Goal: Task Accomplishment & Management: Complete application form

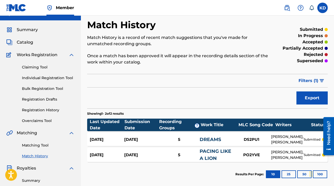
scroll to position [2, 0]
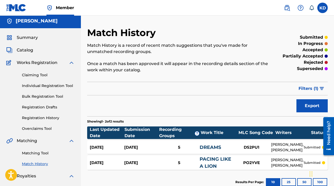
click at [28, 36] on span "Summary" at bounding box center [27, 37] width 21 height 6
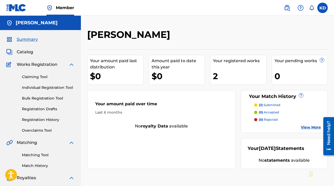
click at [309, 128] on link "View More" at bounding box center [311, 126] width 20 height 5
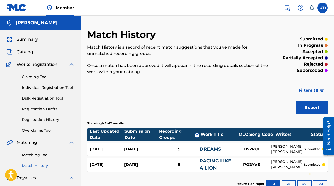
click at [34, 88] on link "Individual Registration Tool" at bounding box center [48, 87] width 53 height 5
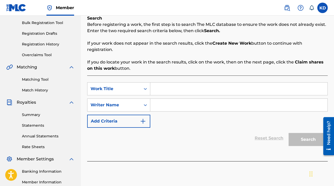
scroll to position [76, 0]
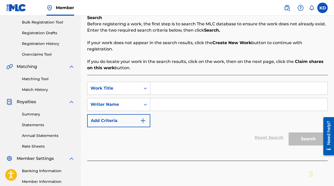
click at [180, 86] on input "Search Form" at bounding box center [238, 88] width 177 height 13
type input "City that Sleeps"
click at [186, 103] on input "Search Form" at bounding box center [238, 104] width 177 height 13
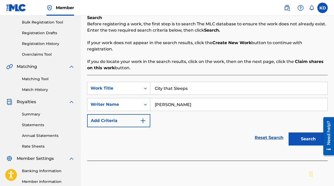
type input "[PERSON_NAME]"
click at [308, 138] on button "Search" at bounding box center [307, 138] width 39 height 13
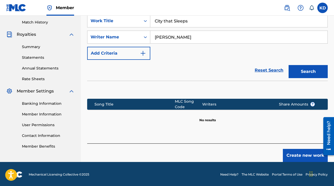
scroll to position [144, 0]
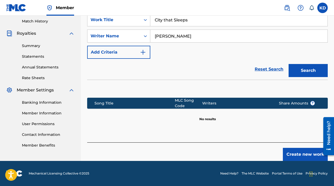
click at [305, 154] on button "Create new work" at bounding box center [305, 154] width 45 height 13
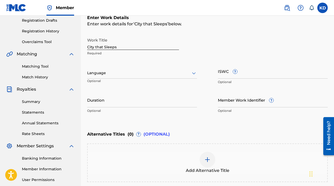
scroll to position [90, 0]
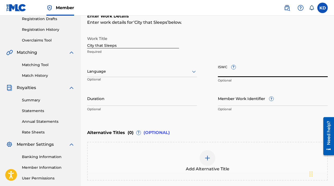
click at [241, 75] on input "ISWC ?" at bounding box center [273, 69] width 110 height 15
paste input "T-314.584.234-4"
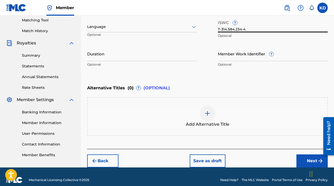
scroll to position [141, 0]
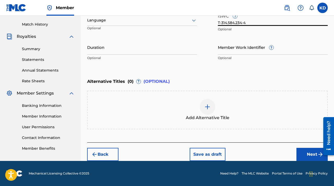
type input "T-314.584.234-4"
click at [310, 154] on button "Next" at bounding box center [311, 154] width 31 height 13
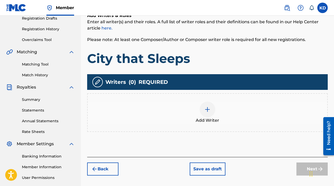
scroll to position [92, 0]
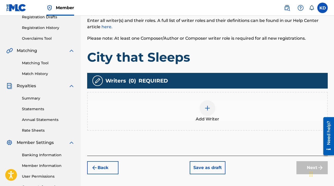
click at [210, 108] on div at bounding box center [207, 108] width 16 height 16
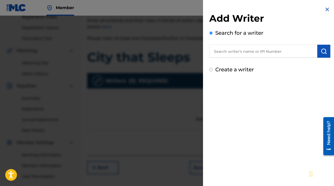
click at [240, 52] on input "text" at bounding box center [263, 51] width 108 height 13
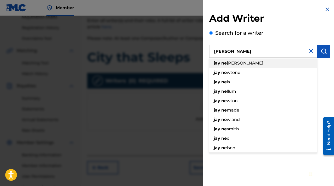
click at [234, 64] on span "[PERSON_NAME]" at bounding box center [245, 62] width 37 height 5
type input "[PERSON_NAME]"
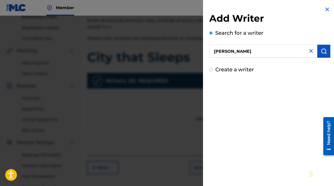
click at [320, 52] on img "submit" at bounding box center [323, 51] width 6 height 6
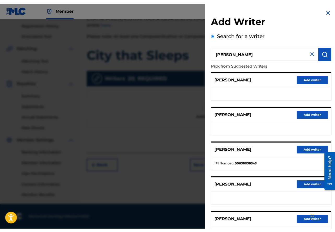
scroll to position [92, 0]
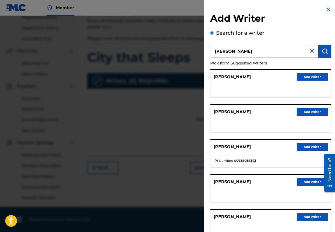
click at [266, 185] on div "[PERSON_NAME] Add writer" at bounding box center [270, 217] width 120 height 14
click at [174, 120] on div at bounding box center [167, 132] width 335 height 232
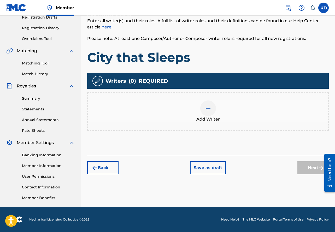
click at [210, 107] on img at bounding box center [208, 108] width 6 height 6
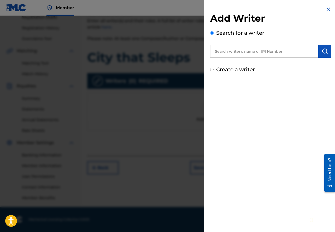
click at [252, 53] on input "text" at bounding box center [264, 51] width 108 height 13
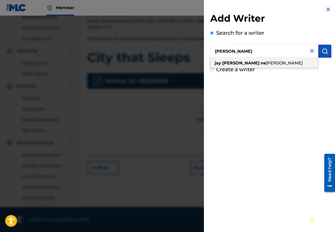
click at [266, 62] on span "[PERSON_NAME]" at bounding box center [284, 62] width 37 height 5
type input "[PERSON_NAME]"
click at [324, 53] on img "submit" at bounding box center [324, 51] width 6 height 6
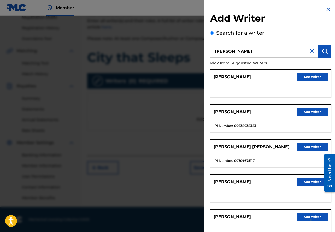
click at [306, 112] on button "Add writer" at bounding box center [311, 112] width 31 height 8
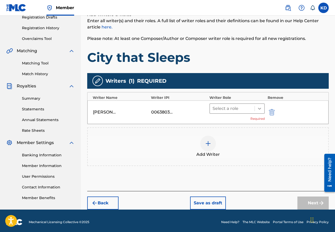
click at [259, 107] on icon at bounding box center [259, 108] width 5 height 5
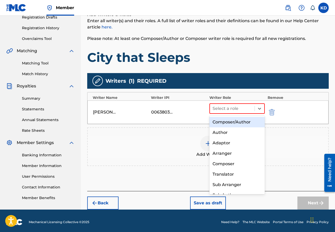
click at [243, 123] on div "Composer/Author" at bounding box center [237, 122] width 56 height 10
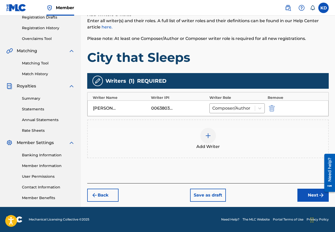
click at [205, 136] on img at bounding box center [208, 135] width 6 height 6
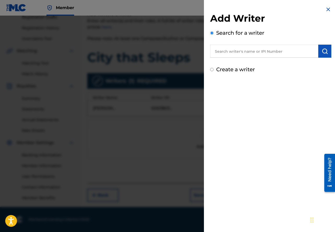
click at [247, 52] on input "text" at bounding box center [264, 51] width 108 height 13
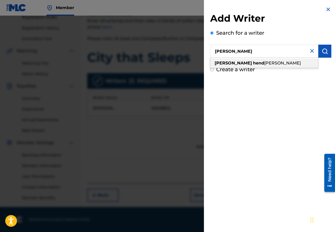
click at [250, 63] on div "[PERSON_NAME] [PERSON_NAME]" at bounding box center [264, 62] width 108 height 9
type input "[PERSON_NAME]"
click at [325, 53] on img "submit" at bounding box center [324, 51] width 6 height 6
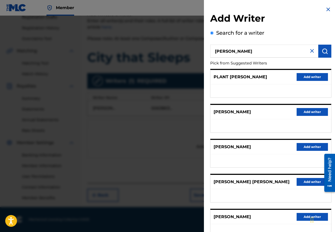
click at [251, 185] on p "[PERSON_NAME]" at bounding box center [231, 217] width 37 height 6
drag, startPoint x: 299, startPoint y: 215, endPoint x: 294, endPoint y: 211, distance: 6.0
click at [299, 185] on button "Add writer" at bounding box center [311, 217] width 31 height 8
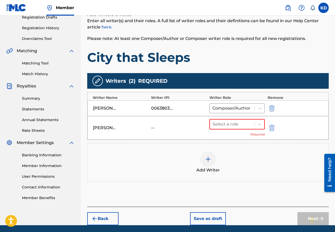
click at [167, 127] on div "--" at bounding box center [162, 128] width 23 height 6
click at [154, 128] on div "--" at bounding box center [162, 128] width 23 height 6
click at [104, 127] on div "[PERSON_NAME]" at bounding box center [104, 128] width 23 height 6
click at [270, 128] on img "submit" at bounding box center [272, 128] width 6 height 6
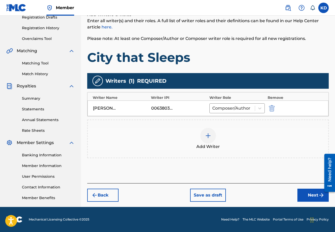
click at [209, 131] on div at bounding box center [208, 136] width 16 height 16
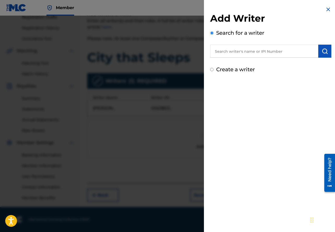
click at [231, 52] on input "text" at bounding box center [264, 51] width 108 height 13
paste input "01173493935"
click at [324, 51] on img "submit" at bounding box center [324, 51] width 6 height 6
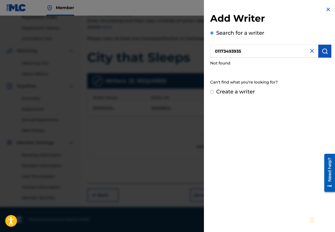
click at [249, 50] on input "01173493935" at bounding box center [264, 51] width 108 height 13
click at [214, 51] on input "01173493935" at bounding box center [264, 51] width 108 height 13
click at [325, 51] on img "submit" at bounding box center [324, 51] width 6 height 6
drag, startPoint x: 260, startPoint y: 48, endPoint x: 176, endPoint y: 47, distance: 84.2
click at [176, 47] on div "Add Writer Search for a writer 001173493935 Not found Can't find what you're lo…" at bounding box center [167, 124] width 335 height 216
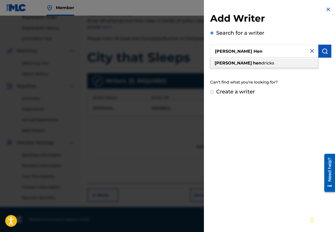
click at [253, 63] on strong "hen" at bounding box center [257, 62] width 8 height 5
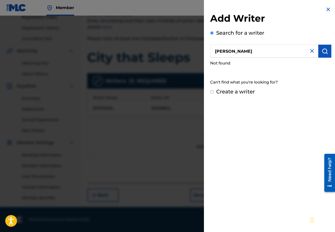
click at [323, 52] on img "submit" at bounding box center [324, 51] width 6 height 6
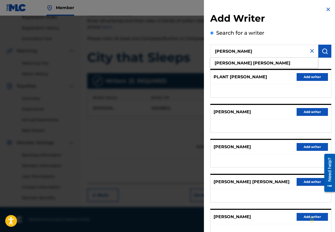
drag, startPoint x: 240, startPoint y: 51, endPoint x: 204, endPoint y: 50, distance: 35.5
click at [204, 50] on div "Add Writer Search for a writer [PERSON_NAME] [PERSON_NAME] Pick from Suggested …" at bounding box center [271, 135] width 134 height 270
paste input "01173493935"
click at [324, 52] on img "submit" at bounding box center [324, 51] width 6 height 6
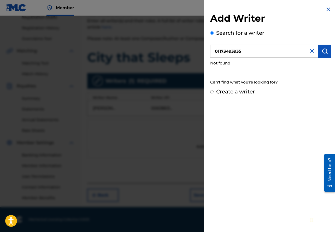
click at [323, 53] on img "submit" at bounding box center [324, 51] width 6 height 6
click at [324, 52] on img "submit" at bounding box center [324, 51] width 6 height 6
drag, startPoint x: 249, startPoint y: 51, endPoint x: 204, endPoint y: 52, distance: 44.9
click at [204, 52] on div "Add Writer Search for a writer 01173493935 Not found Can't find what you're loo…" at bounding box center [271, 51] width 134 height 102
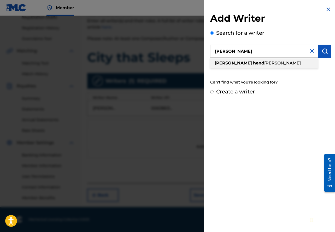
click at [222, 64] on strong "[PERSON_NAME]" at bounding box center [232, 62] width 37 height 5
type input "[PERSON_NAME]"
click at [323, 53] on img "submit" at bounding box center [324, 51] width 6 height 6
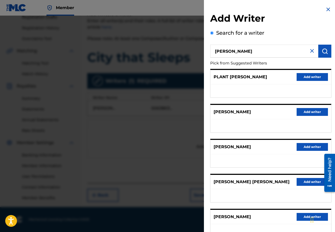
click at [301, 185] on button "Add writer" at bounding box center [311, 217] width 31 height 8
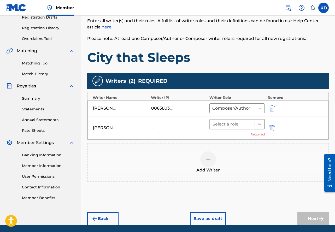
click at [262, 124] on div at bounding box center [258, 123] width 9 height 9
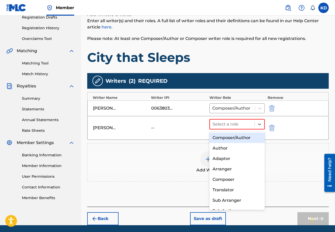
click at [251, 134] on div "Composer/Author" at bounding box center [237, 137] width 56 height 10
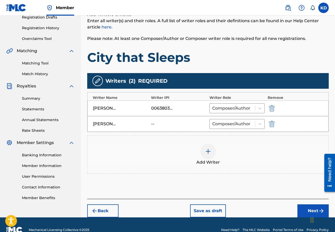
click at [211, 149] on div at bounding box center [208, 151] width 16 height 16
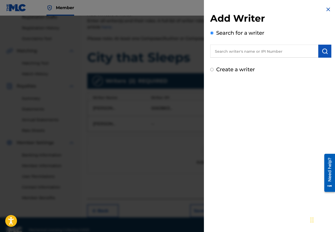
click at [231, 52] on input "text" at bounding box center [264, 51] width 108 height 13
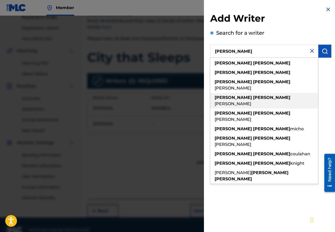
click at [240, 101] on span "[PERSON_NAME]" at bounding box center [232, 103] width 37 height 5
type input "[PERSON_NAME]"
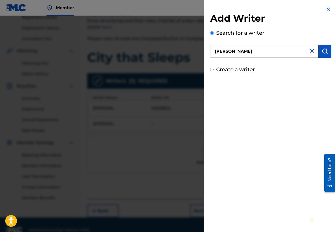
click at [324, 50] on img "submit" at bounding box center [324, 51] width 6 height 6
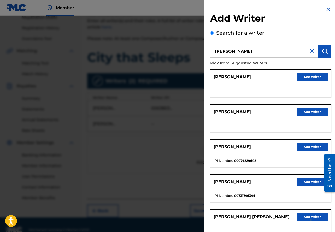
click at [269, 185] on div "[PERSON_NAME] Add writer" at bounding box center [270, 182] width 120 height 14
click at [305, 183] on button "Add writer" at bounding box center [311, 182] width 31 height 8
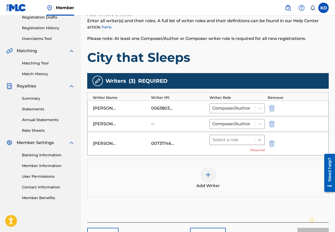
click at [262, 139] on icon at bounding box center [259, 139] width 5 height 5
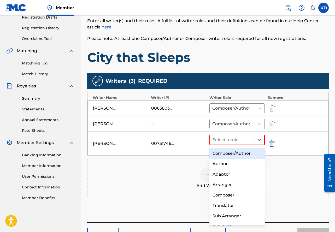
click at [248, 151] on div "Composer/Author" at bounding box center [237, 153] width 56 height 10
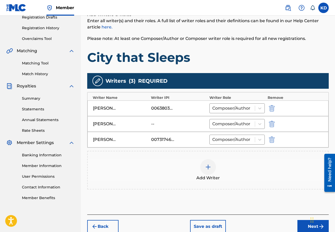
click at [306, 185] on button "Next" at bounding box center [312, 226] width 31 height 13
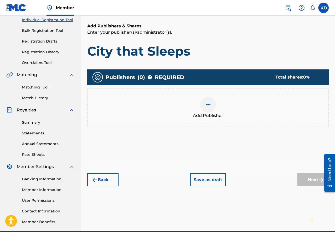
scroll to position [70, 0]
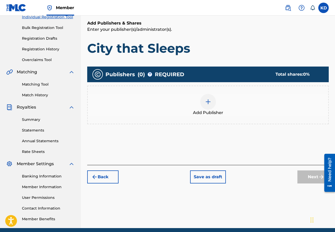
click at [205, 101] on img at bounding box center [208, 102] width 6 height 6
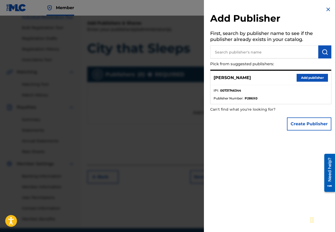
click at [312, 77] on button "Add publisher" at bounding box center [311, 78] width 31 height 8
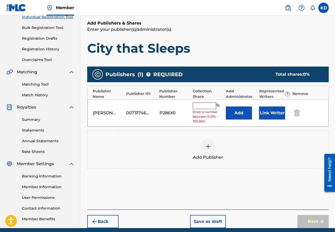
click at [199, 107] on input "text" at bounding box center [203, 105] width 23 height 7
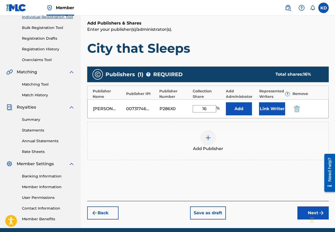
type input "16"
click at [246, 128] on div "Add Publisher" at bounding box center [207, 141] width 241 height 39
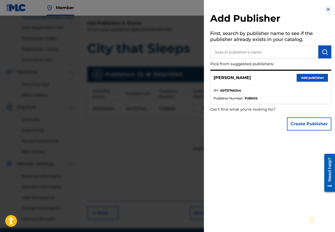
click at [243, 49] on input "text" at bounding box center [264, 51] width 108 height 13
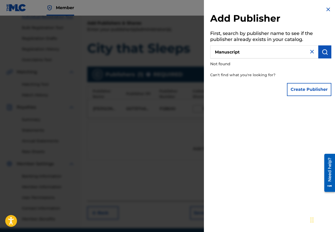
drag, startPoint x: 247, startPoint y: 52, endPoint x: 208, endPoint y: 51, distance: 39.1
click at [204, 51] on div "Add Publisher First, search by publisher name to see if the publisher already e…" at bounding box center [271, 52] width 134 height 105
drag, startPoint x: 238, startPoint y: 51, endPoint x: 214, endPoint y: 51, distance: 23.7
click at [214, 51] on input "[PERSON_NAME]" at bounding box center [264, 51] width 108 height 13
type input "[PERSON_NAME]"
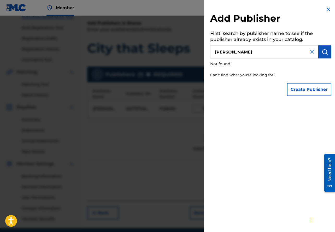
click at [321, 51] on img "submit" at bounding box center [324, 52] width 6 height 6
click at [186, 137] on div at bounding box center [167, 132] width 335 height 232
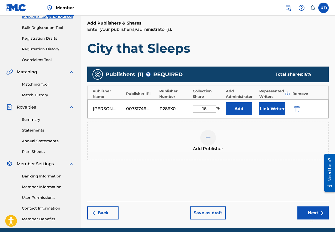
click at [273, 108] on button "Link Writer" at bounding box center [272, 108] width 26 height 13
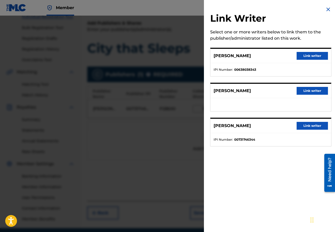
click at [313, 125] on button "Link writer" at bounding box center [311, 126] width 31 height 8
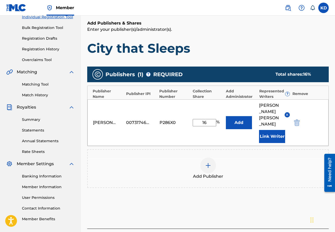
click at [333, 113] on html "Accessibility Screen-Reader Guide, Feedback, and Issue Reporting | New window M…" at bounding box center [167, 46] width 335 height 232
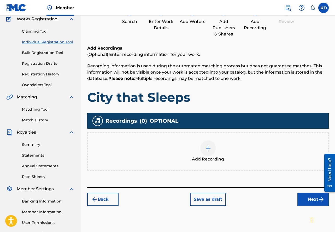
scroll to position [23, 0]
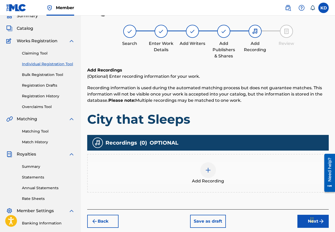
click at [301, 185] on button "Next" at bounding box center [312, 221] width 31 height 13
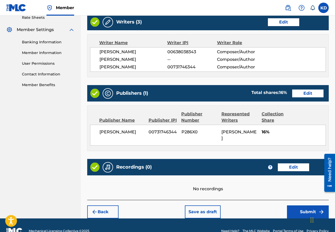
scroll to position [207, 0]
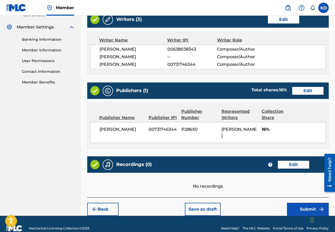
click at [300, 185] on button "Submit" at bounding box center [308, 209] width 42 height 13
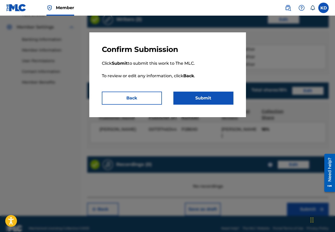
click at [208, 96] on button "Submit" at bounding box center [203, 98] width 60 height 13
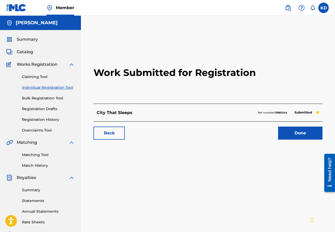
click at [302, 133] on link "Done" at bounding box center [300, 132] width 44 height 13
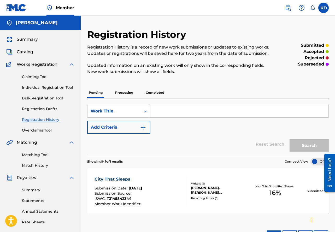
click at [36, 86] on link "Individual Registration Tool" at bounding box center [48, 87] width 53 height 5
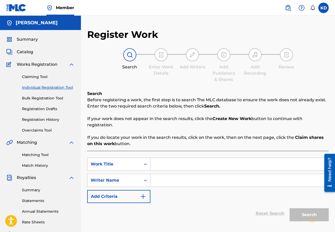
click at [162, 162] on input "Search Form" at bounding box center [239, 164] width 178 height 13
type input "Ride or Die"
click at [163, 180] on input "Search Form" at bounding box center [239, 180] width 178 height 13
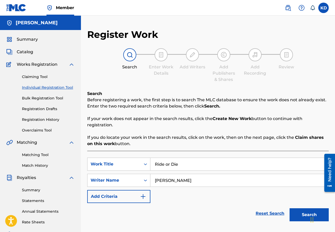
type input "[PERSON_NAME]"
click at [308, 185] on button "Search" at bounding box center [308, 214] width 39 height 13
drag, startPoint x: 333, startPoint y: 115, endPoint x: 332, endPoint y: 139, distance: 24.5
click at [330, 143] on div "Register Work Search Enter Work Details Add Writers Add Publishers & Shares Add…" at bounding box center [208, 167] width 254 height 276
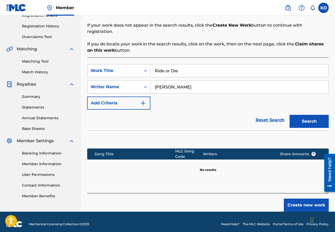
scroll to position [93, 0]
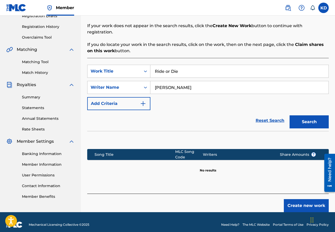
click at [300, 185] on button "Create new work" at bounding box center [305, 205] width 45 height 13
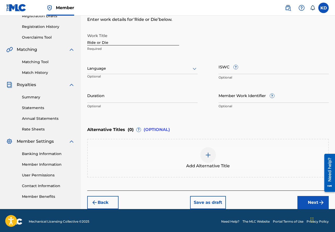
click at [238, 72] on input "ISWC ?" at bounding box center [273, 66] width 110 height 15
paste input "T-331.666.890-9"
type input "T-331.666.890-9"
click at [306, 185] on button "Next" at bounding box center [312, 202] width 31 height 13
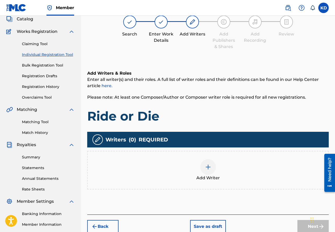
scroll to position [23, 0]
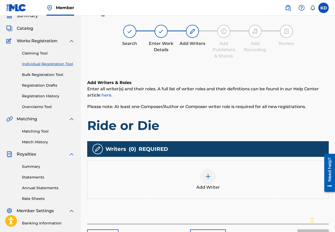
click at [208, 176] on img at bounding box center [208, 176] width 6 height 6
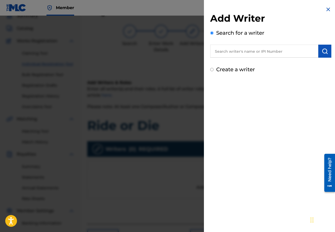
click at [241, 51] on input "text" at bounding box center [264, 51] width 108 height 13
paste input "00818626909"
type input "00818626909"
click at [324, 52] on img "submit" at bounding box center [324, 51] width 6 height 6
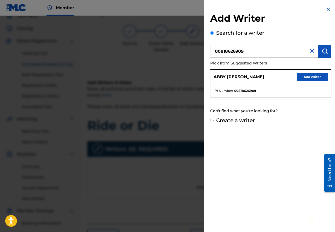
click at [312, 77] on button "Add writer" at bounding box center [311, 77] width 31 height 8
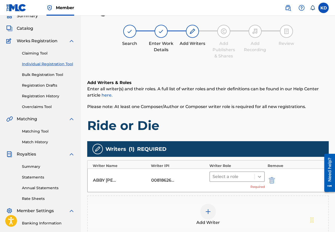
click at [259, 177] on icon at bounding box center [259, 177] width 3 height 2
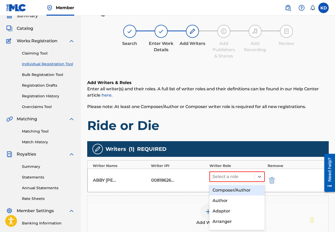
click at [245, 185] on div "Composer/Author" at bounding box center [237, 190] width 56 height 10
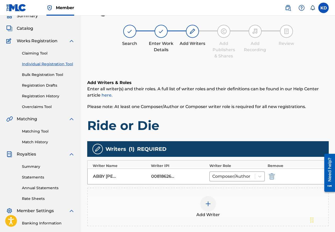
click at [210, 185] on div at bounding box center [208, 204] width 16 height 16
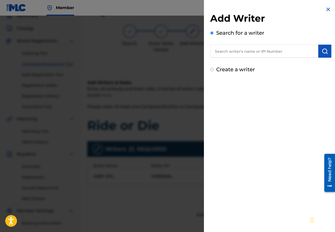
click at [230, 51] on input "text" at bounding box center [264, 51] width 108 height 13
click at [239, 52] on input "text" at bounding box center [264, 51] width 108 height 13
paste input "00835711829"
click at [323, 51] on img "submit" at bounding box center [324, 51] width 6 height 6
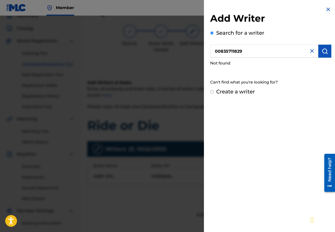
drag, startPoint x: 256, startPoint y: 53, endPoint x: 262, endPoint y: 51, distance: 5.8
click at [257, 52] on input "00835711829" at bounding box center [264, 51] width 108 height 13
drag, startPoint x: 242, startPoint y: 52, endPoint x: 216, endPoint y: 54, distance: 25.9
click at [216, 54] on input "00835711829" at bounding box center [264, 51] width 108 height 13
click at [260, 51] on input "00835711829" at bounding box center [264, 51] width 108 height 13
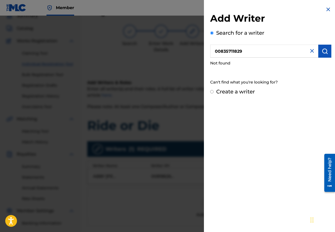
drag, startPoint x: 256, startPoint y: 52, endPoint x: 220, endPoint y: 52, distance: 36.2
click at [220, 52] on input "00835711829" at bounding box center [264, 51] width 108 height 13
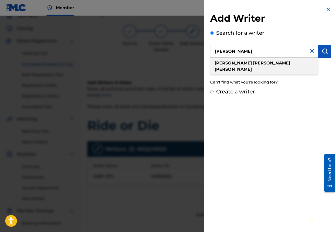
click at [253, 62] on strong "[PERSON_NAME]" at bounding box center [271, 62] width 37 height 5
type input "[PERSON_NAME]"
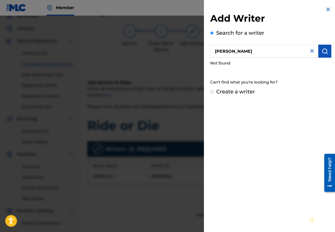
click at [325, 54] on img "submit" at bounding box center [324, 51] width 6 height 6
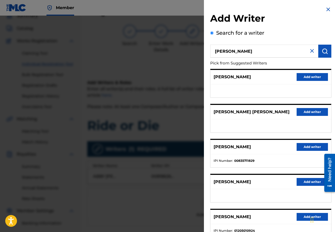
click at [307, 150] on button "Add writer" at bounding box center [311, 147] width 31 height 8
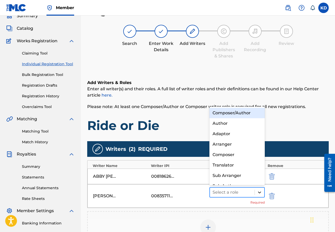
click at [257, 185] on icon at bounding box center [259, 192] width 5 height 5
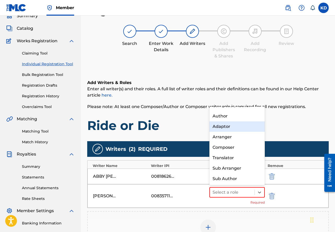
scroll to position [0, 0]
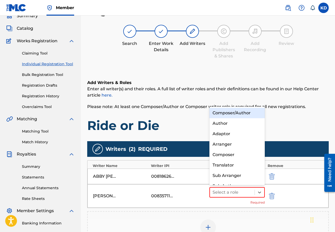
click at [247, 114] on div "Composer/Author" at bounding box center [237, 113] width 56 height 10
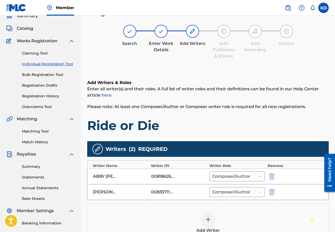
click at [211, 185] on img at bounding box center [208, 219] width 6 height 6
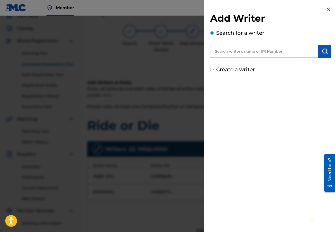
click at [238, 53] on input "text" at bounding box center [264, 51] width 108 height 13
paste input "00638038343"
click at [321, 52] on img "submit" at bounding box center [324, 51] width 6 height 6
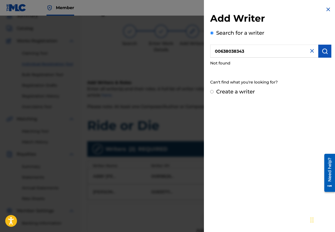
drag, startPoint x: 262, startPoint y: 51, endPoint x: 210, endPoint y: 50, distance: 51.9
click at [210, 50] on input "00638038343" at bounding box center [264, 51] width 108 height 13
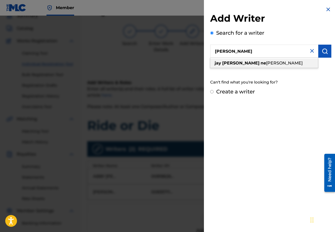
click at [238, 64] on strong "[PERSON_NAME]" at bounding box center [240, 62] width 37 height 5
type input "[PERSON_NAME]"
click at [328, 44] on div "Search for a writer [PERSON_NAME] Not found Can't find what you're looking for?" at bounding box center [270, 58] width 121 height 59
click at [323, 51] on img "submit" at bounding box center [324, 51] width 6 height 6
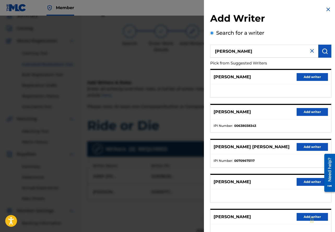
click at [318, 111] on button "Add writer" at bounding box center [311, 112] width 31 height 8
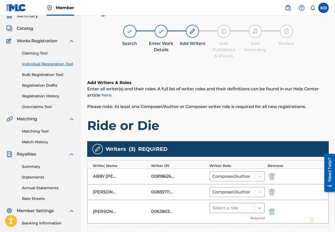
click at [259, 185] on icon at bounding box center [259, 207] width 5 height 5
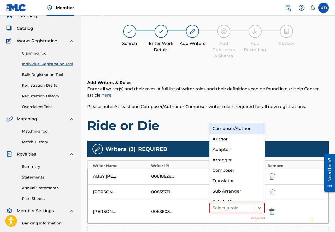
click at [252, 128] on div "Composer/Author" at bounding box center [237, 128] width 56 height 10
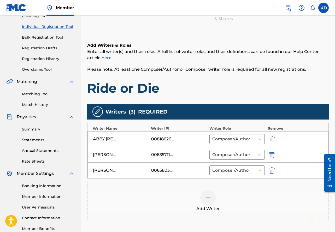
scroll to position [67, 0]
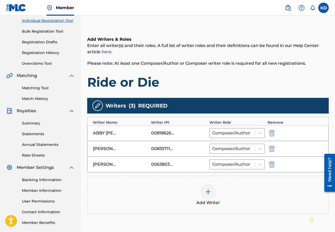
click at [210, 185] on img at bounding box center [208, 192] width 6 height 6
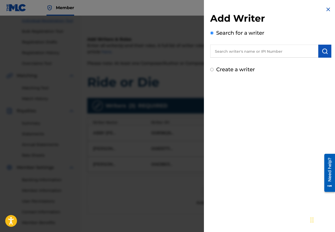
click at [261, 52] on input "text" at bounding box center [264, 51] width 108 height 13
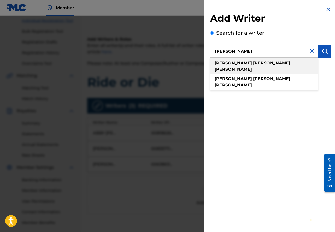
click at [262, 60] on div "[PERSON_NAME]" at bounding box center [264, 66] width 108 height 16
type input "[PERSON_NAME]"
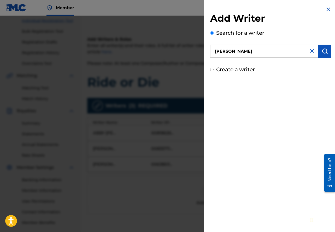
click at [321, 53] on img "submit" at bounding box center [324, 51] width 6 height 6
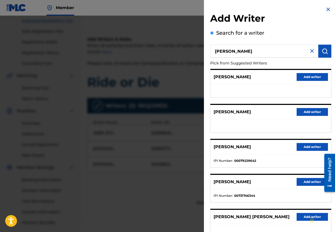
click at [298, 183] on button "Add writer" at bounding box center [311, 182] width 31 height 8
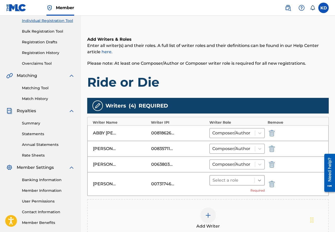
click at [260, 179] on icon at bounding box center [259, 180] width 5 height 5
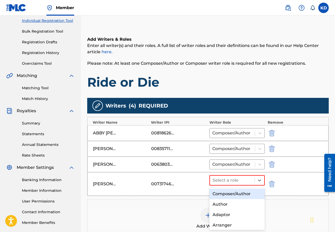
click at [248, 185] on div "Composer/Author" at bounding box center [237, 194] width 56 height 10
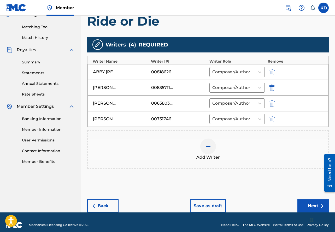
scroll to position [133, 0]
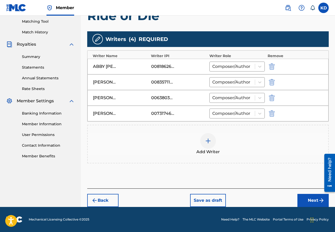
click at [310, 185] on button "Next" at bounding box center [312, 200] width 31 height 13
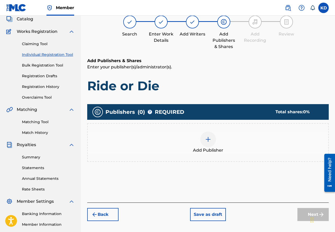
scroll to position [23, 0]
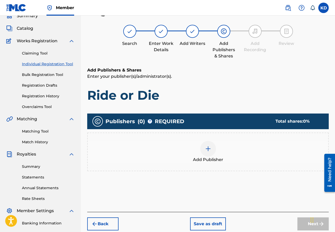
click at [210, 152] on div at bounding box center [208, 149] width 16 height 16
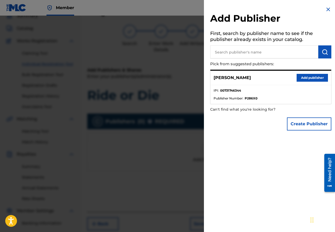
click at [309, 78] on button "Add publisher" at bounding box center [311, 78] width 31 height 8
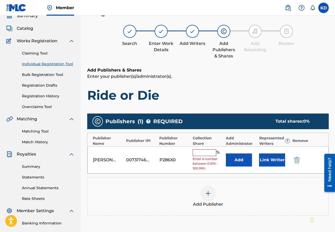
click at [202, 153] on input "text" at bounding box center [203, 152] width 23 height 7
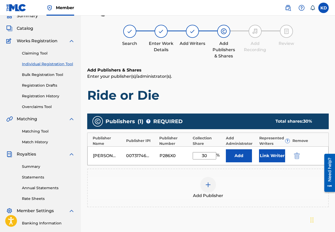
type input "30"
click at [271, 175] on div "Add Publisher" at bounding box center [207, 187] width 241 height 39
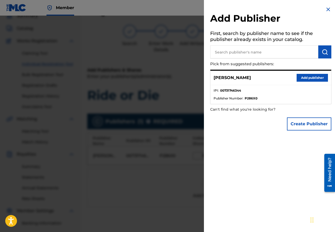
click at [180, 185] on div at bounding box center [167, 132] width 335 height 232
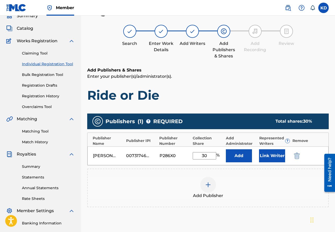
click at [272, 158] on button "Link Writer" at bounding box center [272, 155] width 26 height 13
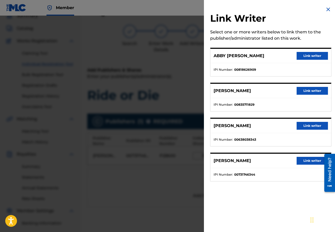
click at [311, 159] on button "Link writer" at bounding box center [311, 161] width 31 height 8
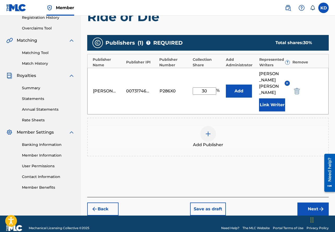
scroll to position [104, 0]
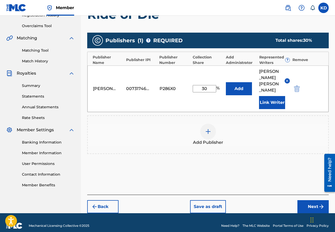
click at [304, 185] on button "Next" at bounding box center [312, 206] width 31 height 13
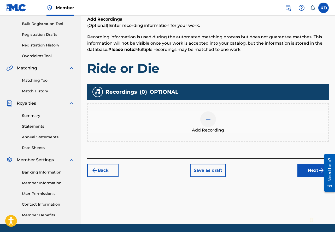
scroll to position [83, 0]
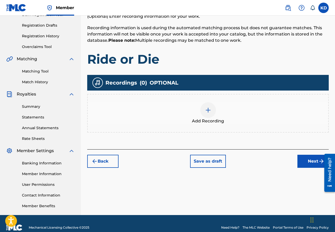
click at [313, 158] on button "Next" at bounding box center [312, 161] width 31 height 13
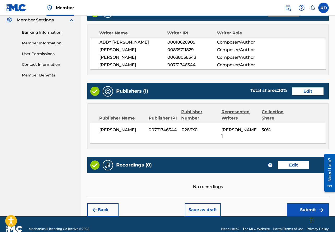
scroll to position [223, 0]
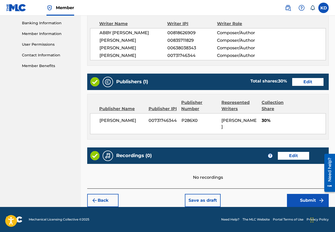
click at [307, 81] on button "Edit" at bounding box center [307, 82] width 31 height 8
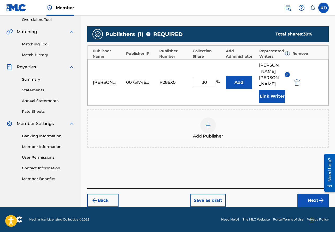
scroll to position [104, 0]
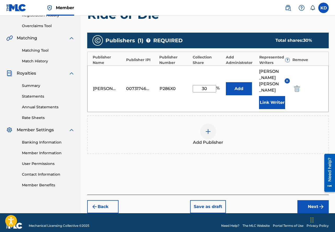
drag, startPoint x: 202, startPoint y: 86, endPoint x: 209, endPoint y: 85, distance: 6.5
click at [209, 85] on input "30" at bounding box center [203, 88] width 23 height 7
type input "1"
type input "15"
click at [310, 185] on button "Next" at bounding box center [312, 206] width 31 height 13
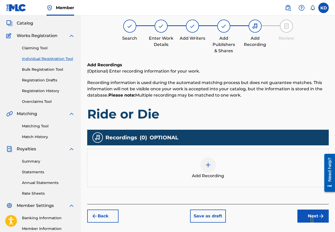
scroll to position [23, 0]
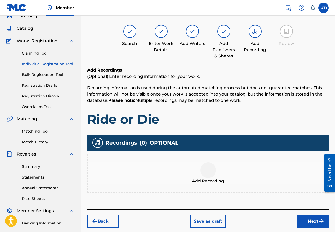
click at [306, 185] on button "Next" at bounding box center [312, 221] width 31 height 13
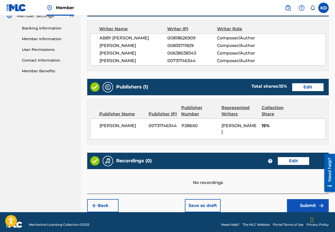
scroll to position [223, 0]
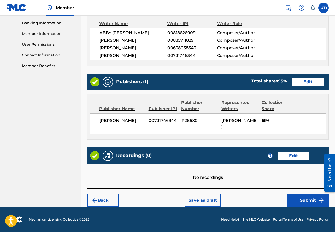
click at [309, 185] on button "Submit" at bounding box center [308, 200] width 42 height 13
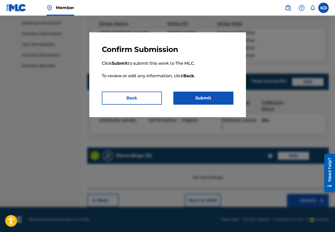
click at [195, 99] on button "Submit" at bounding box center [203, 98] width 60 height 13
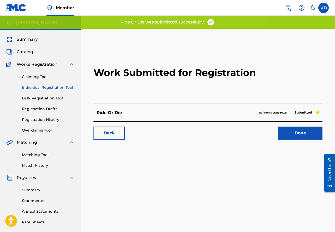
click at [298, 134] on link "Done" at bounding box center [300, 132] width 44 height 13
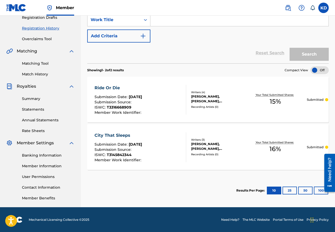
scroll to position [90, 0]
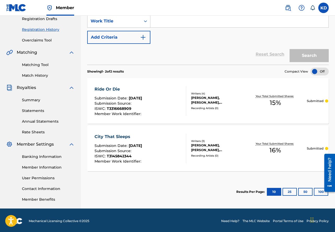
click at [250, 134] on div "City That Sleeps Submission Date : [DATE] Submission Source : ISWC : T314584234…" at bounding box center [207, 148] width 241 height 46
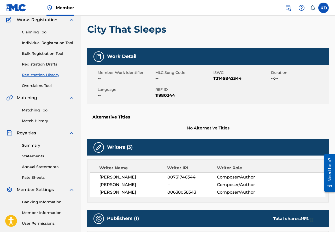
scroll to position [34, 0]
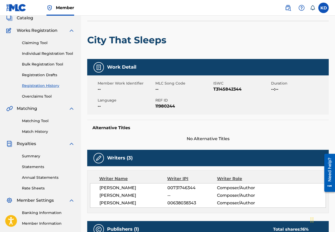
click at [59, 52] on link "Individual Registration Tool" at bounding box center [48, 53] width 53 height 5
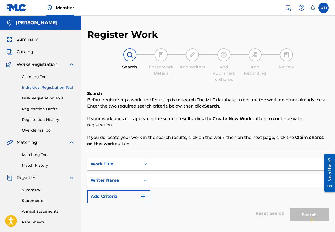
click at [169, 159] on input "Search Form" at bounding box center [239, 164] width 178 height 13
type input "Fever Dream"
click at [158, 181] on input "Search Form" at bounding box center [239, 180] width 178 height 13
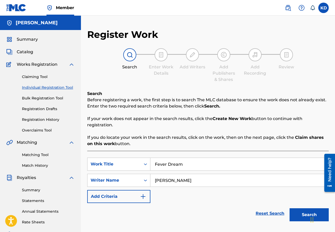
type input "[PERSON_NAME]"
click at [296, 185] on button "Search" at bounding box center [308, 214] width 39 height 13
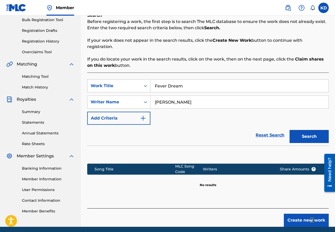
scroll to position [88, 0]
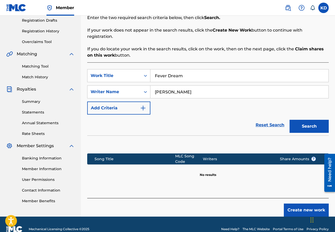
click at [294, 185] on button "Create new work" at bounding box center [305, 209] width 45 height 13
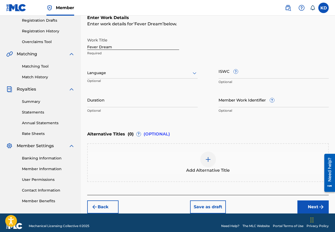
click at [229, 77] on input "ISWC ?" at bounding box center [273, 71] width 110 height 15
paste input "T-331.666.882-9"
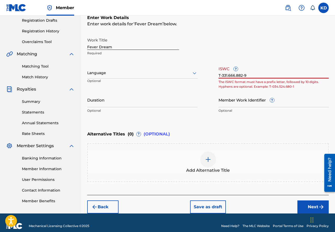
type input "T-331.666.882-9"
click at [232, 124] on div "Enter Work Details Enter work details for ‘ Fever Dream ’ below. Work Title Fev…" at bounding box center [207, 65] width 241 height 126
click at [304, 185] on button "Next" at bounding box center [312, 206] width 31 height 13
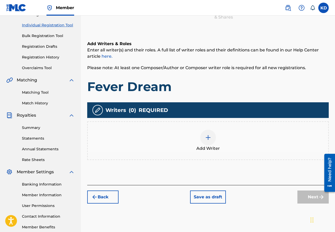
scroll to position [23, 0]
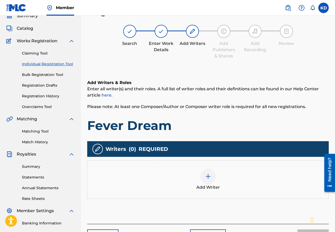
click at [212, 175] on div at bounding box center [208, 176] width 16 height 16
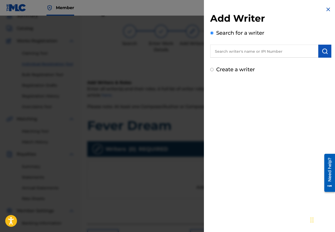
click at [228, 52] on input "text" at bounding box center [264, 51] width 108 height 13
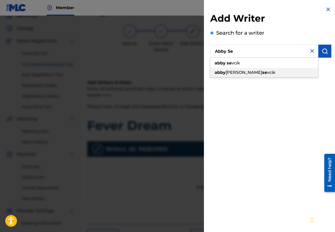
click at [262, 74] on strong "se" at bounding box center [264, 72] width 5 height 5
type input "[PERSON_NAME] [PERSON_NAME]"
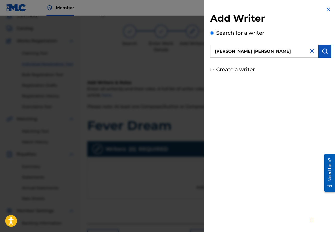
drag, startPoint x: 326, startPoint y: 51, endPoint x: 324, endPoint y: 53, distance: 2.8
click at [326, 51] on button "submit" at bounding box center [324, 51] width 13 height 13
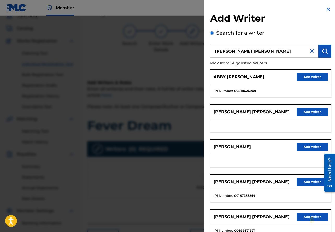
click at [305, 76] on button "Add writer" at bounding box center [311, 77] width 31 height 8
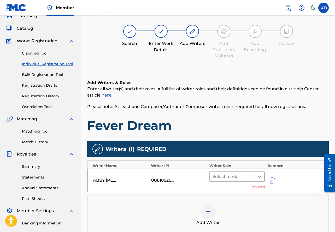
click at [262, 174] on div at bounding box center [258, 176] width 9 height 9
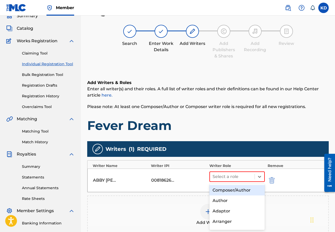
click at [253, 185] on div "Composer/Author" at bounding box center [237, 190] width 56 height 10
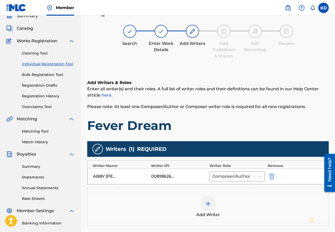
click at [209, 185] on img at bounding box center [208, 204] width 6 height 6
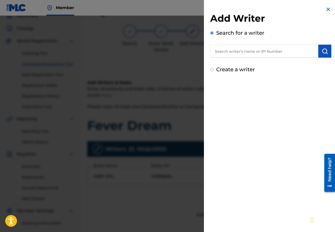
click at [231, 48] on input "text" at bounding box center [264, 51] width 108 height 13
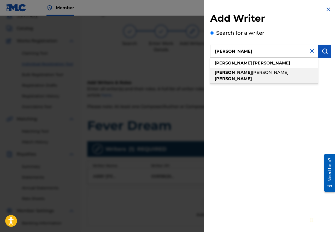
click at [245, 76] on strong "[PERSON_NAME]" at bounding box center [232, 78] width 37 height 5
type input "[PERSON_NAME]"
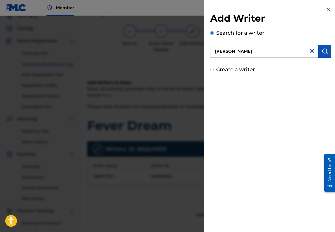
click at [323, 51] on img "submit" at bounding box center [324, 51] width 6 height 6
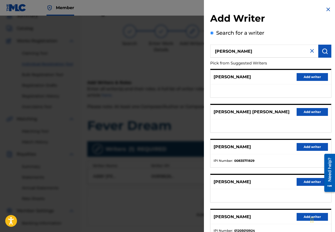
click at [302, 144] on button "Add writer" at bounding box center [311, 147] width 31 height 8
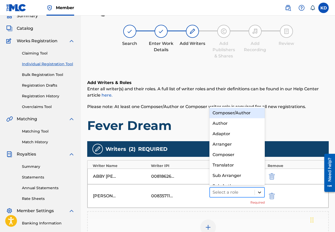
click at [261, 185] on icon at bounding box center [259, 192] width 5 height 5
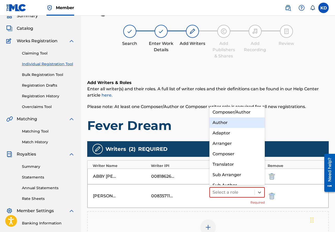
scroll to position [0, 0]
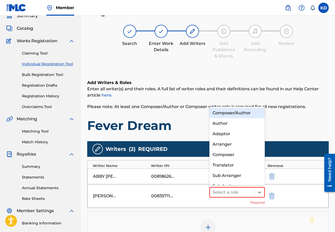
click at [248, 112] on div "Composer/Author" at bounding box center [237, 113] width 56 height 10
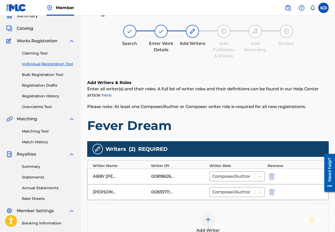
click at [211, 185] on div at bounding box center [208, 219] width 16 height 16
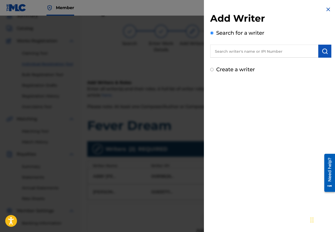
click at [226, 51] on input "text" at bounding box center [264, 51] width 108 height 13
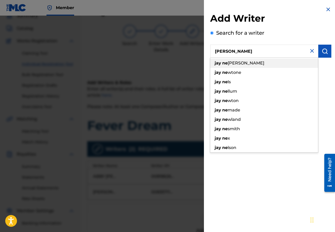
click at [232, 61] on span "[PERSON_NAME]" at bounding box center [245, 62] width 37 height 5
type input "[PERSON_NAME]"
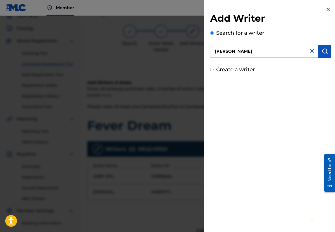
click at [322, 50] on img "submit" at bounding box center [324, 51] width 6 height 6
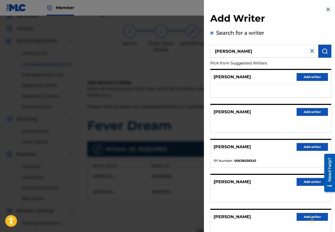
click at [309, 147] on button "Add writer" at bounding box center [311, 147] width 31 height 8
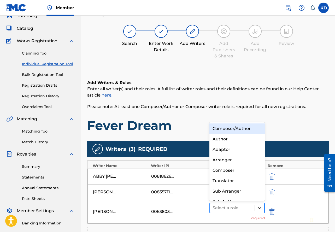
click at [262, 185] on div at bounding box center [258, 207] width 9 height 9
click at [253, 125] on div "Composer/Author" at bounding box center [237, 128] width 56 height 10
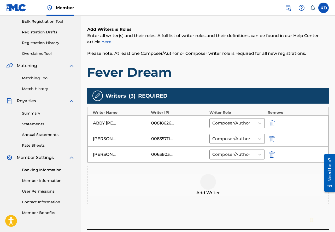
scroll to position [79, 0]
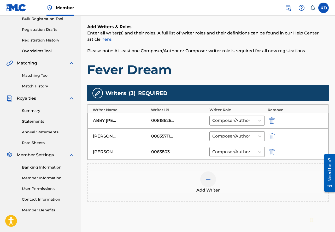
click at [207, 180] on img at bounding box center [208, 179] width 6 height 6
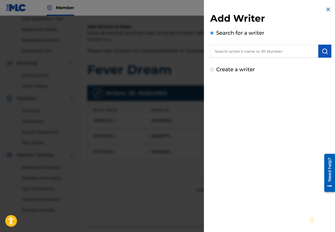
drag, startPoint x: 234, startPoint y: 52, endPoint x: 237, endPoint y: 53, distance: 3.3
click at [234, 52] on input "text" at bounding box center [264, 51] width 108 height 13
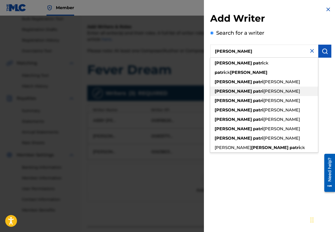
click at [263, 92] on span "[PERSON_NAME]" at bounding box center [281, 91] width 37 height 5
type input "[PERSON_NAME]"
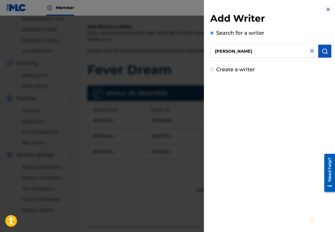
click at [325, 51] on img "submit" at bounding box center [324, 51] width 6 height 6
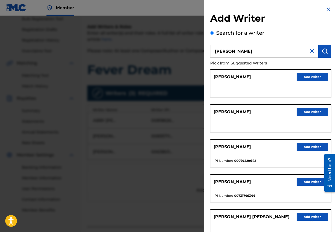
click at [308, 184] on button "Add writer" at bounding box center [311, 182] width 31 height 8
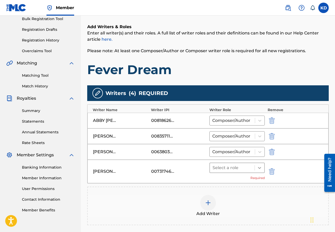
click at [258, 168] on icon at bounding box center [259, 167] width 5 height 5
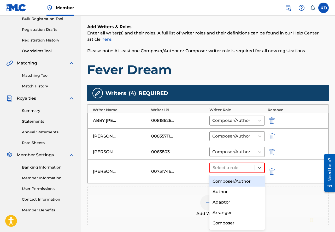
click at [249, 178] on div "Composer/Author" at bounding box center [237, 181] width 56 height 10
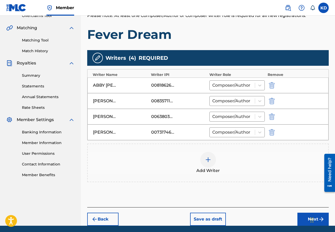
scroll to position [133, 0]
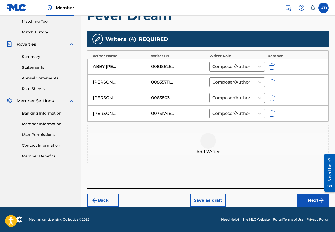
click at [310, 185] on iframe "Chat Widget" at bounding box center [321, 219] width 26 height 25
click at [312, 185] on button "Next" at bounding box center [312, 200] width 31 height 13
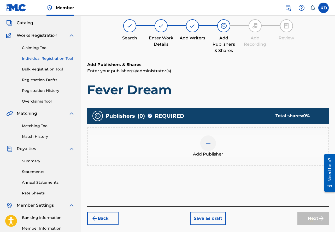
scroll to position [23, 0]
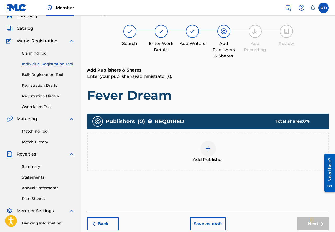
click at [213, 148] on div at bounding box center [208, 149] width 16 height 16
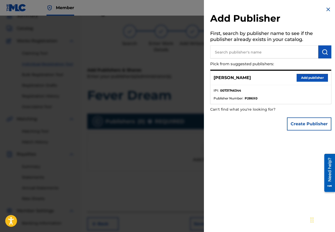
click at [320, 78] on button "Add publisher" at bounding box center [311, 78] width 31 height 8
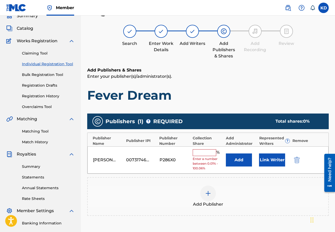
click at [202, 152] on input "text" at bounding box center [203, 152] width 23 height 7
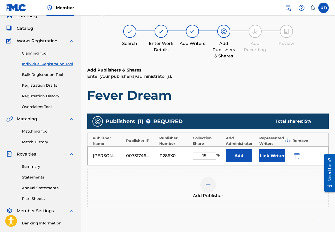
type input "15"
click at [274, 156] on button "Link Writer" at bounding box center [272, 155] width 26 height 13
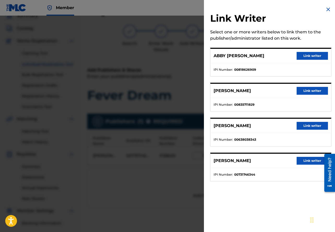
click at [311, 161] on button "Link writer" at bounding box center [311, 161] width 31 height 8
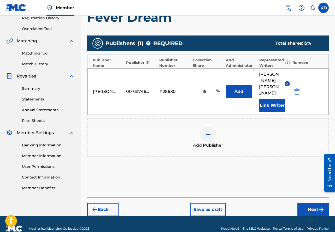
click at [313, 185] on button "Next" at bounding box center [312, 209] width 31 height 13
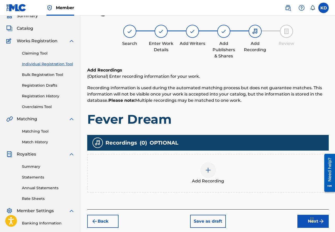
click at [305, 185] on button "Next" at bounding box center [312, 221] width 31 height 13
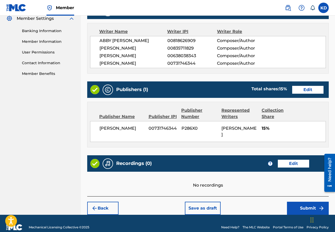
scroll to position [223, 0]
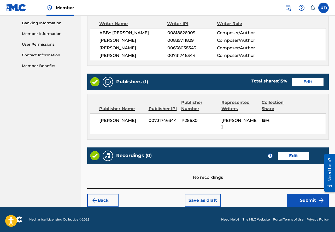
click at [313, 185] on button "Submit" at bounding box center [308, 200] width 42 height 13
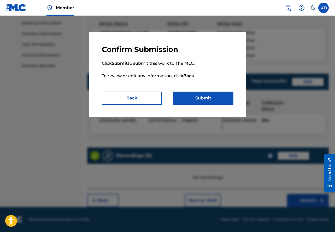
drag, startPoint x: 212, startPoint y: 103, endPoint x: 266, endPoint y: 111, distance: 54.5
click at [212, 103] on button "Submit" at bounding box center [203, 98] width 60 height 13
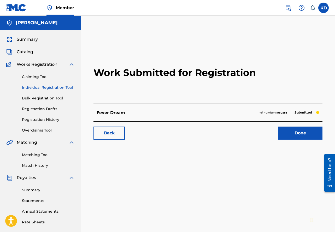
click at [296, 136] on link "Done" at bounding box center [300, 132] width 44 height 13
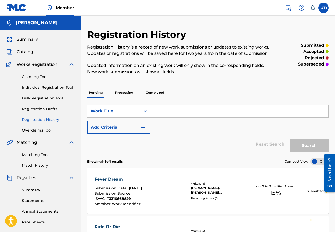
click at [50, 86] on link "Individual Registration Tool" at bounding box center [48, 87] width 53 height 5
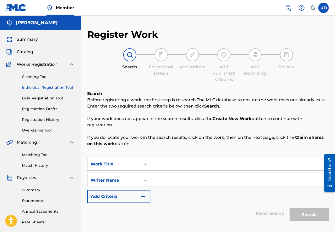
click at [169, 163] on input "Search Form" at bounding box center [239, 164] width 178 height 13
type input "Between Us"
click at [177, 183] on input "Search Form" at bounding box center [239, 180] width 178 height 13
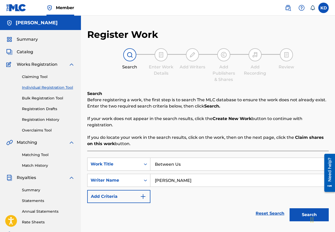
type input "[PERSON_NAME]"
click at [297, 185] on button "Search" at bounding box center [308, 214] width 39 height 13
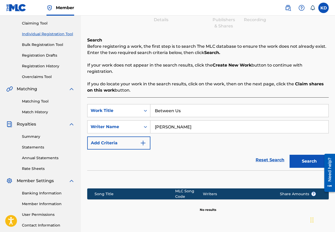
scroll to position [77, 0]
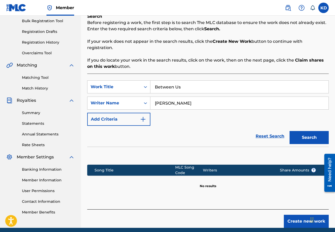
click at [289, 185] on button "Create new work" at bounding box center [305, 221] width 45 height 13
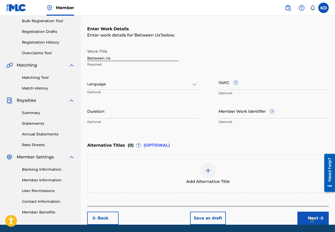
click at [231, 89] on input "ISWC ?" at bounding box center [273, 82] width 110 height 15
paste input "T-331.674.967-0"
type input "T-331.674.967-0"
click at [198, 136] on div "Enter Work Details Enter work details for ‘ Between Us ’ below. Work Title Betw…" at bounding box center [207, 76] width 241 height 126
drag, startPoint x: 300, startPoint y: 215, endPoint x: 297, endPoint y: 213, distance: 3.3
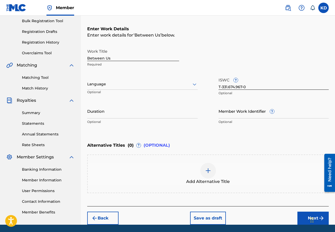
click at [300, 185] on button "Next" at bounding box center [312, 217] width 31 height 13
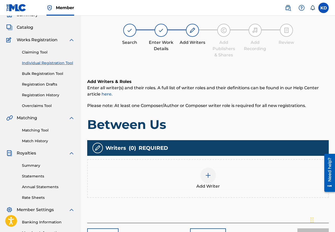
scroll to position [23, 0]
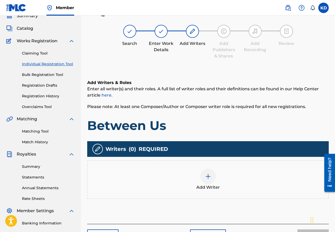
click at [205, 175] on img at bounding box center [208, 176] width 6 height 6
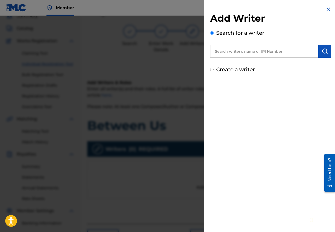
click at [224, 50] on input "text" at bounding box center [264, 51] width 108 height 13
click at [323, 52] on img "submit" at bounding box center [324, 51] width 6 height 6
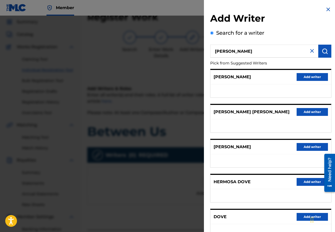
scroll to position [20, 0]
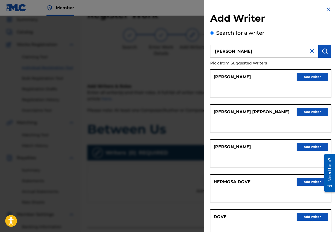
drag, startPoint x: 254, startPoint y: 51, endPoint x: 260, endPoint y: 52, distance: 5.7
click at [254, 51] on input "[PERSON_NAME]" at bounding box center [264, 51] width 108 height 13
drag, startPoint x: 254, startPoint y: 53, endPoint x: 206, endPoint y: 47, distance: 48.8
click at [206, 47] on div "Add Writer Search for a writer [PERSON_NAME] from Suggested Writers [PERSON_NAM…" at bounding box center [271, 135] width 134 height 270
paste input "01056906157"
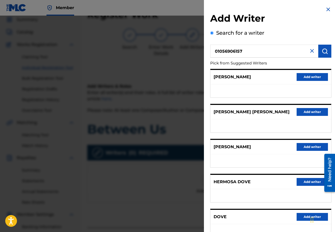
type input "01056906157"
click at [324, 53] on img "submit" at bounding box center [324, 51] width 6 height 6
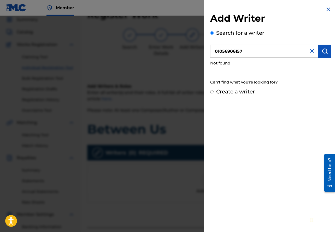
click at [323, 51] on img "submit" at bounding box center [324, 51] width 6 height 6
click at [214, 92] on div "Create a writer" at bounding box center [270, 92] width 121 height 8
click at [211, 92] on input "Create a writer" at bounding box center [211, 91] width 3 height 3
radio input "false"
radio input "true"
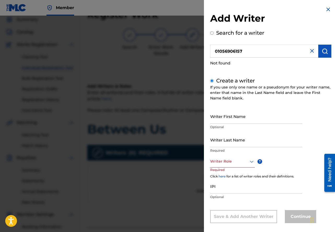
click at [234, 121] on input "Writer First Name" at bounding box center [256, 116] width 92 height 15
type input "[PERSON_NAME]"
click at [227, 147] on div "Writer Last Name Required" at bounding box center [256, 143] width 92 height 23
click at [228, 145] on input "Writer Last Name" at bounding box center [256, 139] width 92 height 15
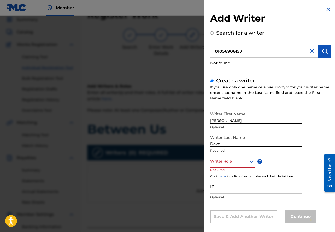
type input "Dove"
click at [250, 161] on div "Writer Role" at bounding box center [232, 162] width 45 height 12
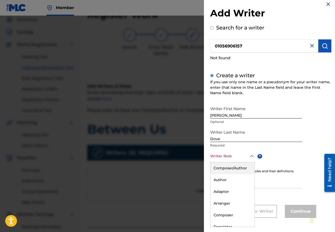
click at [241, 167] on div "Composer/Author" at bounding box center [232, 168] width 44 height 12
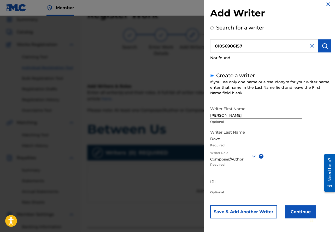
click at [221, 185] on input "IPI" at bounding box center [256, 181] width 92 height 15
paste input "01056906157"
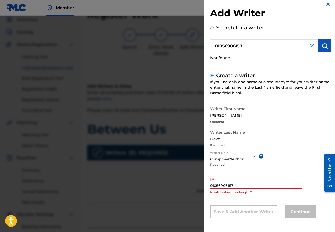
click at [210, 185] on input "01056906157" at bounding box center [256, 181] width 92 height 15
drag, startPoint x: 233, startPoint y: 184, endPoint x: 245, endPoint y: 183, distance: 11.8
click at [233, 184] on input "01056906157" at bounding box center [256, 181] width 92 height 15
click at [236, 185] on input "01056906157" at bounding box center [256, 181] width 92 height 15
click at [299, 185] on div "Continue" at bounding box center [299, 211] width 31 height 13
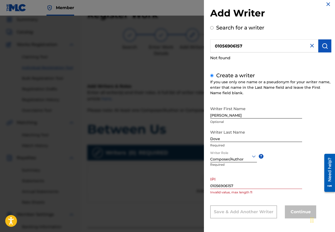
click at [212, 185] on input "01056906157" at bounding box center [256, 181] width 92 height 15
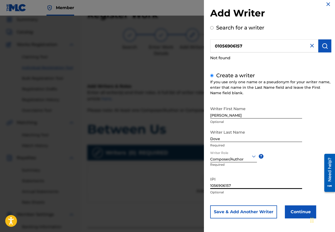
type input "1056906157"
click at [299, 185] on button "Continue" at bounding box center [299, 211] width 31 height 13
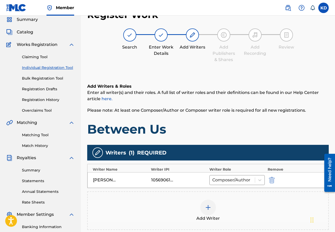
click at [210, 185] on img at bounding box center [208, 207] width 6 height 6
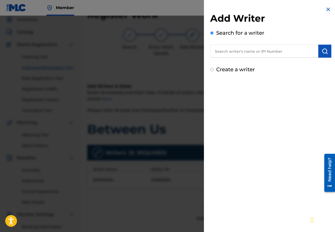
click at [252, 53] on input "text" at bounding box center [264, 51] width 108 height 13
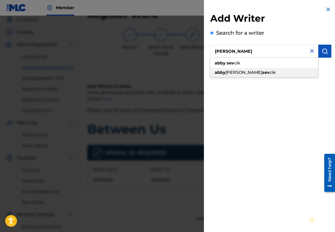
click at [257, 73] on div "[PERSON_NAME] [PERSON_NAME] sev cik" at bounding box center [264, 72] width 108 height 9
type input "[PERSON_NAME] [PERSON_NAME]"
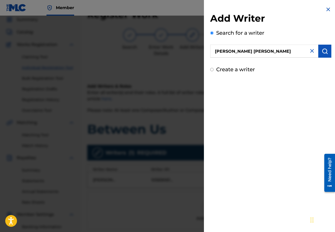
click at [325, 51] on img "submit" at bounding box center [324, 51] width 6 height 6
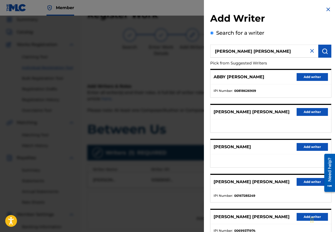
click at [310, 76] on button "Add writer" at bounding box center [311, 77] width 31 height 8
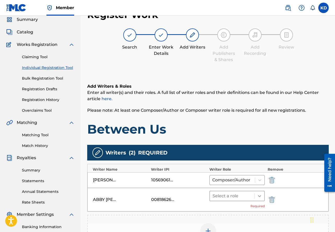
click at [260, 185] on icon at bounding box center [259, 195] width 5 height 5
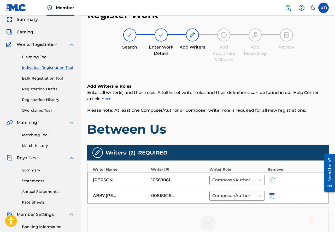
click at [207, 185] on img at bounding box center [208, 223] width 6 height 6
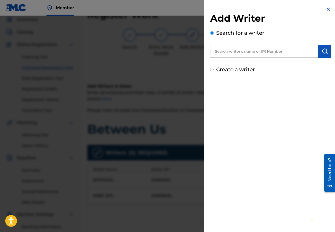
click at [245, 52] on input "text" at bounding box center [264, 51] width 108 height 13
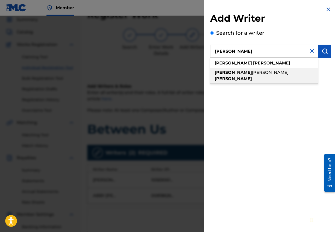
click at [245, 76] on strong "[PERSON_NAME]" at bounding box center [232, 78] width 37 height 5
type input "[PERSON_NAME]"
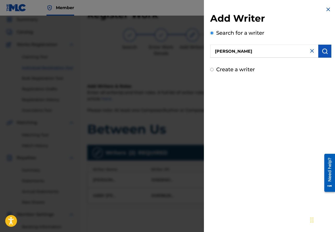
click at [321, 52] on img "submit" at bounding box center [324, 51] width 6 height 6
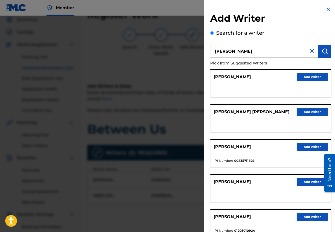
click at [312, 147] on button "Add writer" at bounding box center [311, 147] width 31 height 8
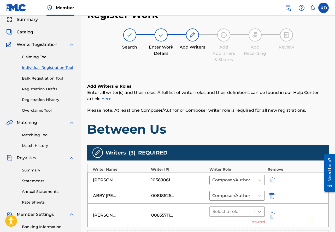
click at [261, 185] on icon at bounding box center [259, 211] width 5 height 5
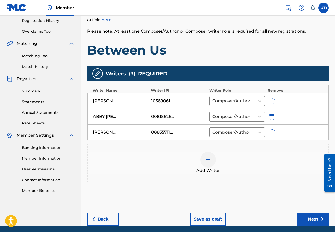
scroll to position [99, 0]
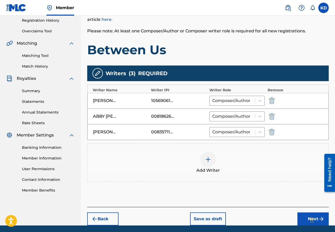
drag, startPoint x: 335, startPoint y: 112, endPoint x: 12, endPoint y: 13, distance: 337.7
click at [210, 161] on img at bounding box center [208, 159] width 6 height 6
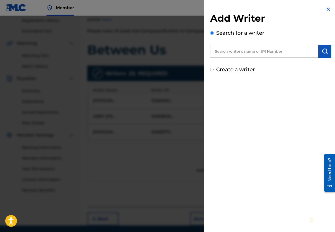
click at [245, 51] on input "text" at bounding box center [264, 51] width 108 height 13
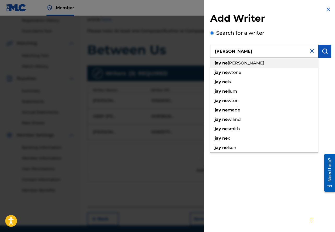
click at [241, 64] on div "[PERSON_NAME] ne [PERSON_NAME]" at bounding box center [264, 62] width 108 height 9
type input "[PERSON_NAME]"
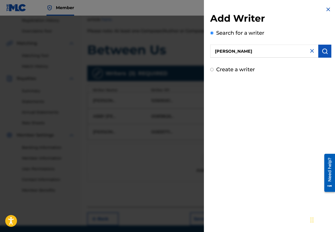
click at [321, 50] on img "submit" at bounding box center [324, 51] width 6 height 6
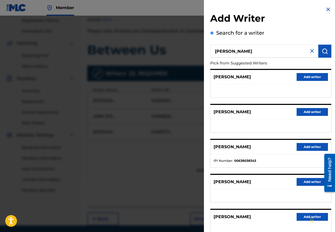
click at [316, 146] on button "Add writer" at bounding box center [311, 147] width 31 height 8
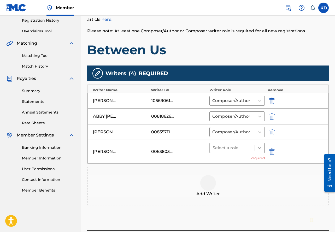
click at [262, 148] on div at bounding box center [258, 147] width 9 height 9
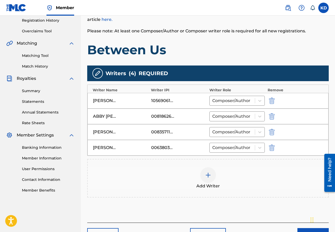
click at [208, 172] on img at bounding box center [208, 175] width 6 height 6
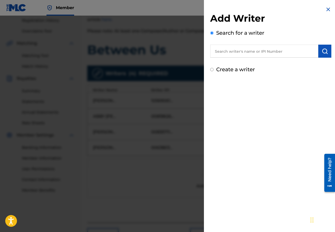
click at [244, 51] on input "text" at bounding box center [264, 51] width 108 height 13
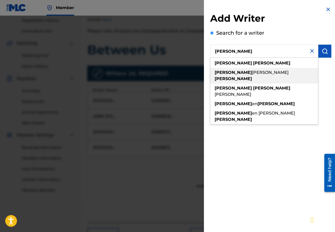
click at [252, 73] on span "[PERSON_NAME]" at bounding box center [270, 72] width 37 height 5
type input "[PERSON_NAME]"
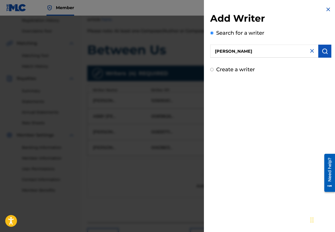
drag, startPoint x: 325, startPoint y: 49, endPoint x: 323, endPoint y: 58, distance: 9.8
click at [325, 49] on img "submit" at bounding box center [324, 51] width 6 height 6
click at [321, 53] on img "submit" at bounding box center [324, 51] width 6 height 6
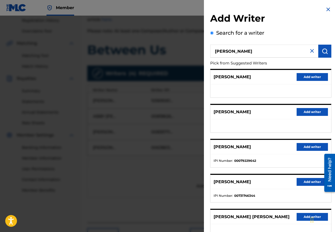
drag, startPoint x: 308, startPoint y: 183, endPoint x: 306, endPoint y: 181, distance: 2.8
click at [308, 183] on button "Add writer" at bounding box center [311, 182] width 31 height 8
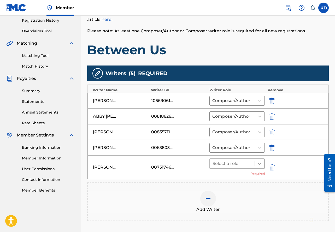
click at [260, 163] on icon at bounding box center [259, 164] width 3 height 2
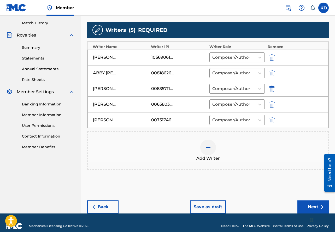
scroll to position [143, 0]
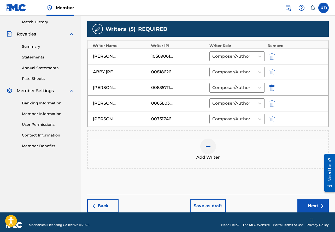
click at [301, 185] on button "Next" at bounding box center [312, 205] width 31 height 13
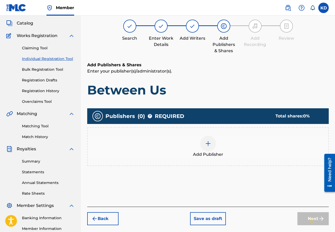
scroll to position [23, 0]
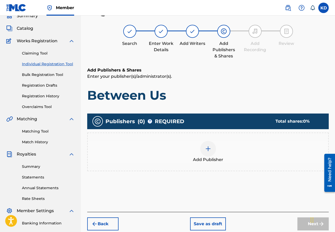
click at [210, 149] on img at bounding box center [208, 148] width 6 height 6
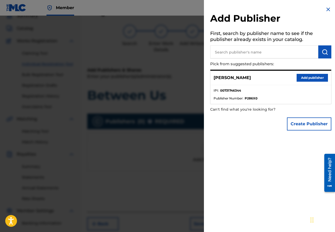
click at [318, 75] on button "Add publisher" at bounding box center [311, 78] width 31 height 8
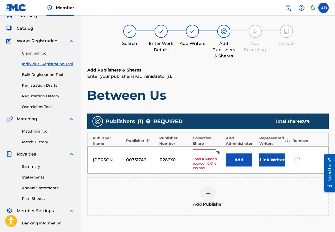
click at [203, 149] on input "text" at bounding box center [203, 152] width 23 height 7
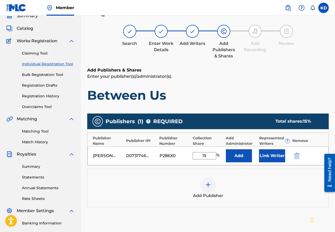
type input "15"
click at [273, 153] on button "Link Writer" at bounding box center [272, 155] width 26 height 13
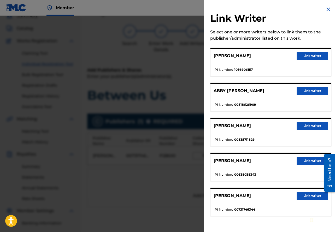
click at [312, 185] on button "Link writer" at bounding box center [311, 196] width 31 height 8
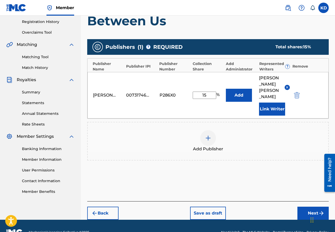
click at [310, 185] on button "Next" at bounding box center [312, 213] width 31 height 13
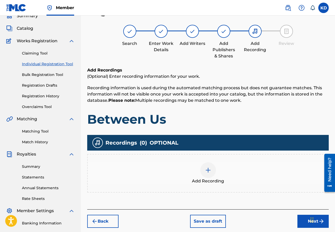
click at [301, 185] on button "Next" at bounding box center [312, 221] width 31 height 13
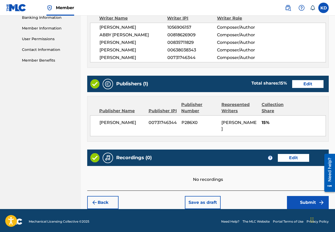
scroll to position [231, 0]
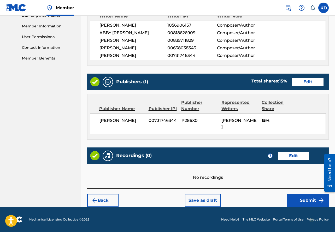
click at [303, 185] on button "Submit" at bounding box center [308, 200] width 42 height 13
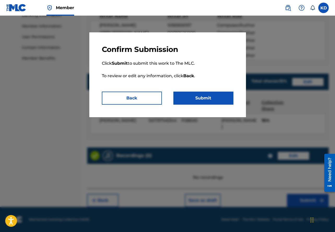
drag, startPoint x: 195, startPoint y: 98, endPoint x: 220, endPoint y: 103, distance: 25.5
click at [195, 99] on button "Submit" at bounding box center [203, 98] width 60 height 13
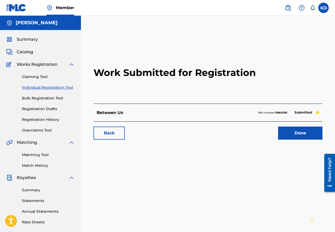
click at [300, 133] on link "Done" at bounding box center [300, 132] width 44 height 13
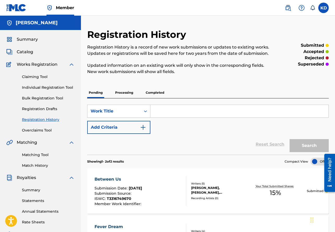
click at [47, 154] on link "Matching Tool" at bounding box center [48, 154] width 53 height 5
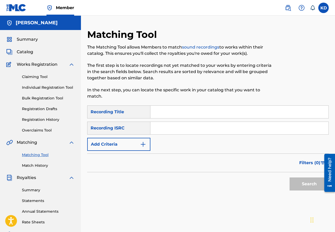
click at [185, 110] on input "Search Form" at bounding box center [239, 112] width 178 height 13
type input "Rear View"
click at [289, 177] on button "Search" at bounding box center [308, 183] width 39 height 13
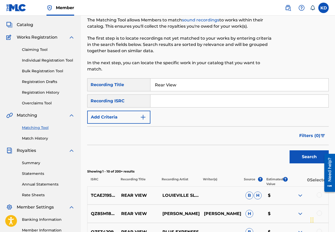
scroll to position [13, 0]
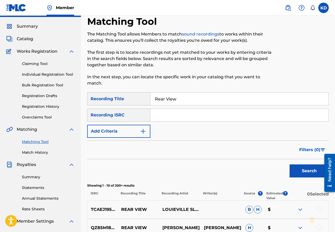
drag, startPoint x: 142, startPoint y: 115, endPoint x: 144, endPoint y: 119, distance: 4.8
click at [142, 115] on div "Recording ISRC" at bounding box center [118, 114] width 63 height 13
click at [144, 128] on img "Search Form" at bounding box center [143, 131] width 6 height 6
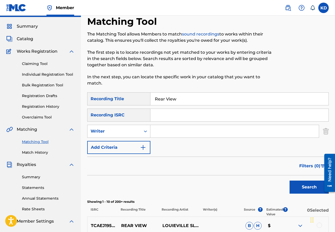
click at [163, 131] on input "Search Form" at bounding box center [234, 131] width 168 height 13
type input "[PERSON_NAME]"
click at [301, 185] on button "Search" at bounding box center [308, 186] width 39 height 13
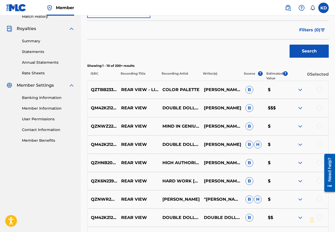
scroll to position [142, 0]
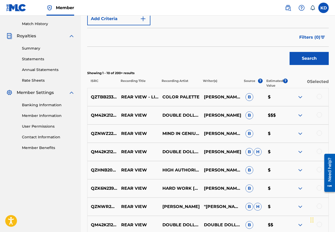
click at [319, 97] on div at bounding box center [318, 96] width 5 height 5
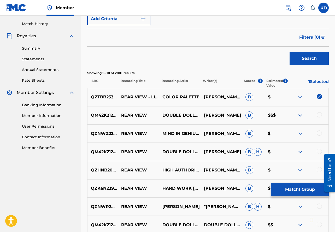
click at [281, 79] on p "Estimated Value" at bounding box center [274, 82] width 17 height 9
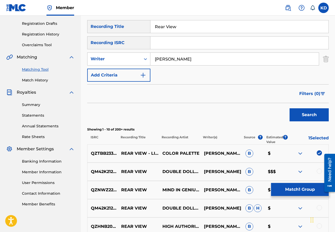
scroll to position [80, 0]
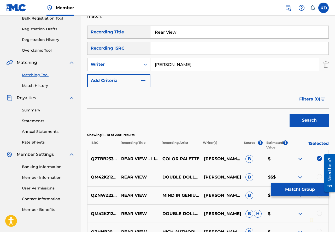
click at [146, 65] on icon "Search Form" at bounding box center [145, 64] width 5 height 5
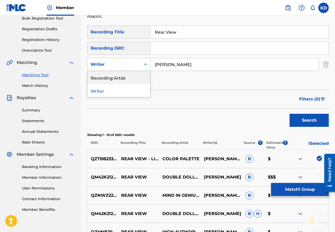
drag, startPoint x: 135, startPoint y: 81, endPoint x: 154, endPoint y: 75, distance: 20.0
click at [136, 81] on div "Recording Artist" at bounding box center [118, 77] width 63 height 13
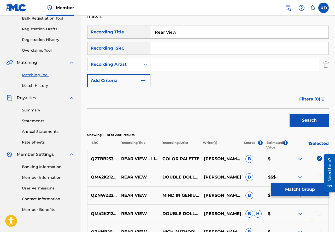
click at [182, 66] on input "Search Form" at bounding box center [234, 64] width 168 height 13
type input "Color Palette"
click at [289, 114] on button "Search" at bounding box center [308, 120] width 39 height 13
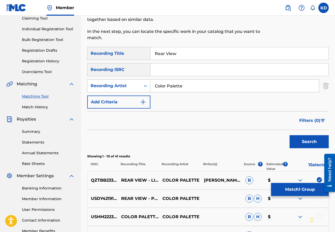
scroll to position [29, 0]
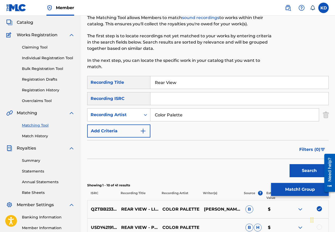
click at [187, 83] on input "Rear View" at bounding box center [239, 82] width 178 height 13
drag, startPoint x: 188, startPoint y: 83, endPoint x: 146, endPoint y: 81, distance: 42.0
click at [146, 81] on div "SearchWithCriteriab383ad12-33f5-4407-9401-5734935f12e4 Recording Title Rear View" at bounding box center [207, 82] width 241 height 13
click at [302, 171] on button "Search" at bounding box center [308, 170] width 39 height 13
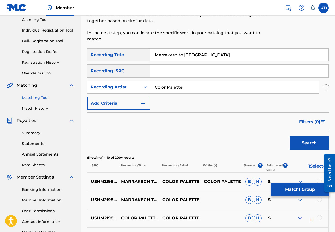
scroll to position [39, 0]
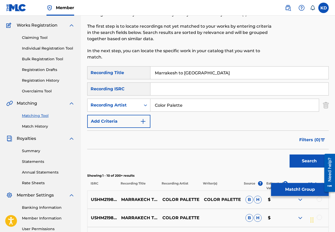
drag, startPoint x: 197, startPoint y: 71, endPoint x: 145, endPoint y: 68, distance: 51.5
click at [145, 68] on div "SearchWithCriteriab383ad12-33f5-4407-9401-5734935f12e4 Recording Title Marrakes…" at bounding box center [207, 72] width 241 height 13
type input ";"
type input "Waste My Time"
click at [186, 106] on input "Color Palette" at bounding box center [234, 105] width 168 height 13
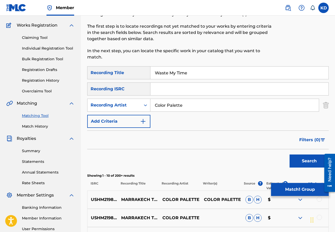
drag, startPoint x: 169, startPoint y: 105, endPoint x: 151, endPoint y: 105, distance: 18.3
click at [151, 105] on input "Color Palette" at bounding box center [234, 105] width 168 height 13
type input "crystal casino band"
click at [289, 154] on button "Search" at bounding box center [308, 160] width 39 height 13
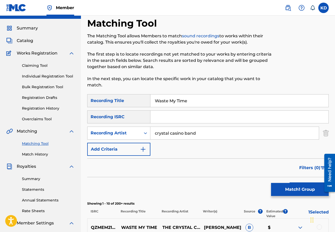
scroll to position [8, 0]
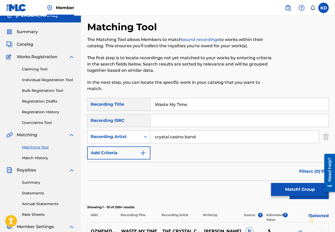
drag, startPoint x: 192, startPoint y: 102, endPoint x: 156, endPoint y: 97, distance: 36.9
click at [149, 99] on div "SearchWithCriteriab383ad12-33f5-4407-9401-5734935f12e4 Recording Title Waste My…" at bounding box center [207, 104] width 241 height 13
click at [289, 185] on button "Search" at bounding box center [308, 192] width 39 height 13
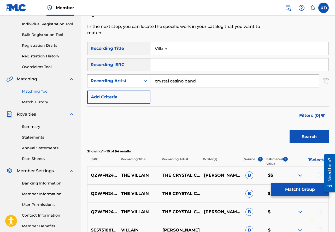
scroll to position [63, 0]
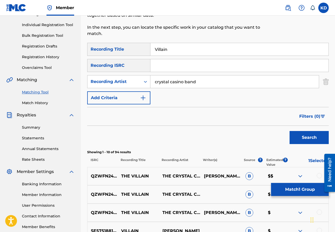
drag, startPoint x: 170, startPoint y: 49, endPoint x: 156, endPoint y: 49, distance: 14.3
click at [156, 49] on input "Villain" at bounding box center [239, 49] width 178 height 13
type input "Talking Stage"
click at [289, 131] on button "Search" at bounding box center [308, 137] width 39 height 13
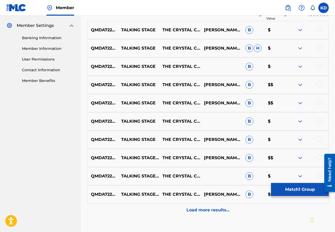
scroll to position [225, 0]
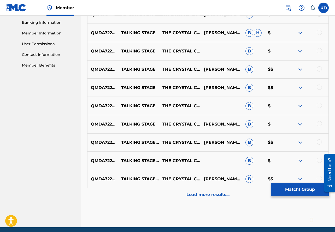
drag, startPoint x: 211, startPoint y: 195, endPoint x: 216, endPoint y: 193, distance: 4.8
click at [211, 185] on p "Load more results..." at bounding box center [207, 194] width 43 height 6
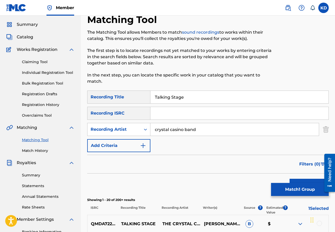
scroll to position [11, 0]
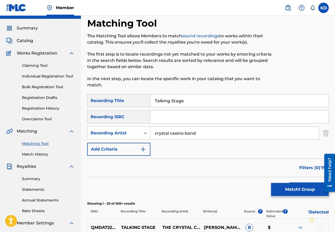
click at [60, 76] on link "Individual Registration Tool" at bounding box center [48, 76] width 53 height 5
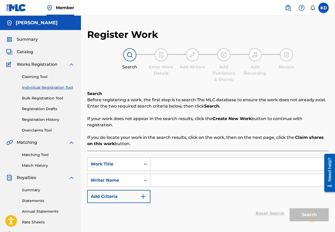
click at [54, 119] on link "Registration History" at bounding box center [48, 119] width 53 height 5
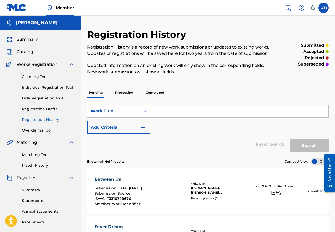
click at [216, 110] on input "Search Form" at bounding box center [239, 111] width 178 height 13
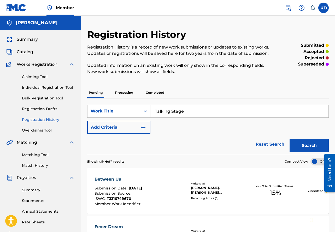
type input "Talking Stage"
drag, startPoint x: 303, startPoint y: 144, endPoint x: 295, endPoint y: 143, distance: 8.4
click at [303, 144] on button "Search" at bounding box center [308, 145] width 39 height 13
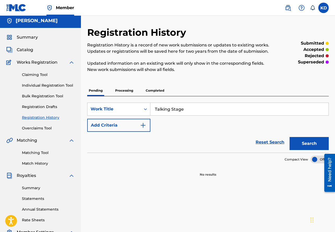
scroll to position [1, 0]
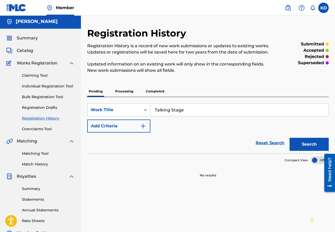
click at [46, 86] on link "Individual Registration Tool" at bounding box center [48, 85] width 53 height 5
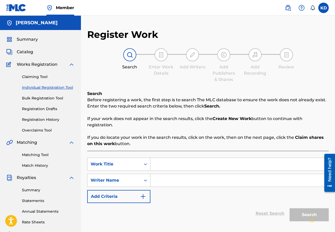
click at [173, 163] on input "Search Form" at bounding box center [239, 164] width 178 height 13
type input "Talking Stage"
click at [178, 184] on input "Search Form" at bounding box center [239, 180] width 178 height 13
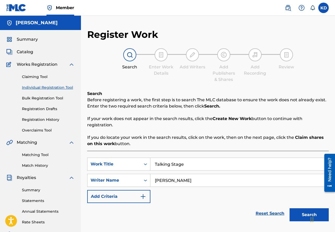
type input "[PERSON_NAME]"
click at [306, 185] on button "Search" at bounding box center [308, 214] width 39 height 13
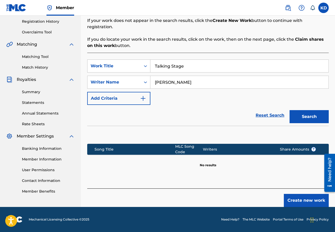
click at [304, 185] on button "Create new work" at bounding box center [305, 200] width 45 height 13
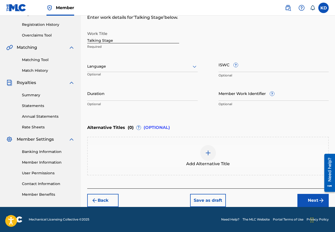
click at [311, 185] on button "Next" at bounding box center [312, 200] width 31 height 13
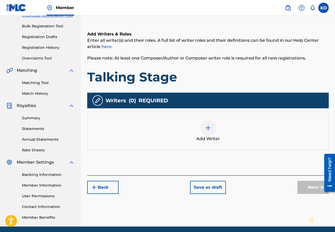
scroll to position [23, 0]
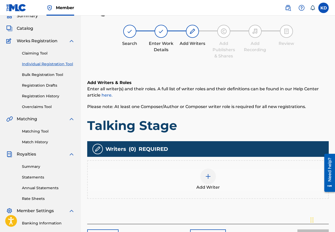
click at [208, 178] on img at bounding box center [208, 176] width 6 height 6
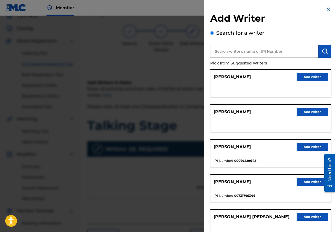
click at [307, 182] on button "Add writer" at bounding box center [311, 182] width 31 height 8
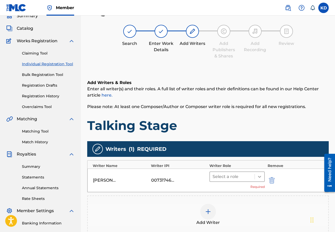
click at [259, 177] on icon at bounding box center [259, 177] width 3 height 2
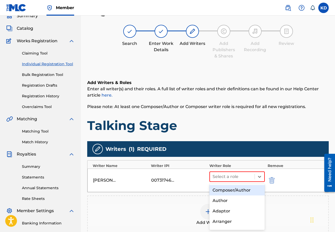
click at [246, 185] on div "Composer/Author" at bounding box center [237, 190] width 56 height 10
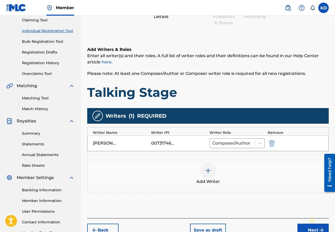
scroll to position [57, 0]
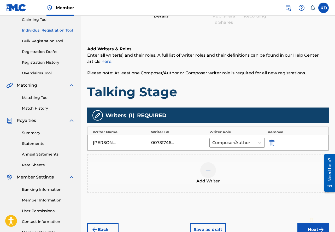
click at [208, 171] on img at bounding box center [208, 170] width 6 height 6
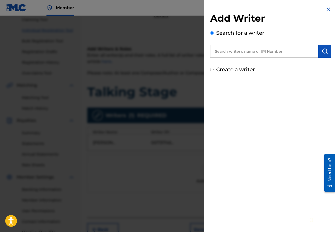
click at [245, 52] on input "text" at bounding box center [264, 51] width 108 height 13
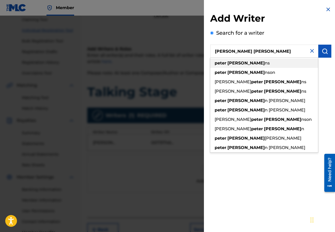
click at [237, 62] on strong "[PERSON_NAME]" at bounding box center [245, 62] width 37 height 5
type input "[PERSON_NAME]"
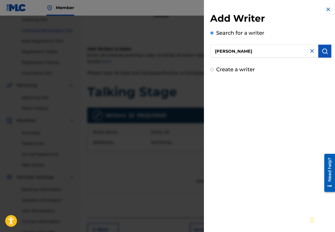
click at [325, 53] on img "submit" at bounding box center [324, 51] width 6 height 6
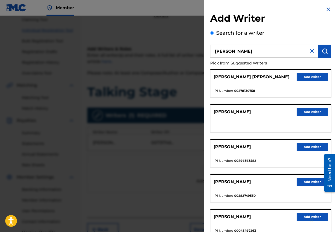
click at [307, 147] on button "Add writer" at bounding box center [311, 147] width 31 height 8
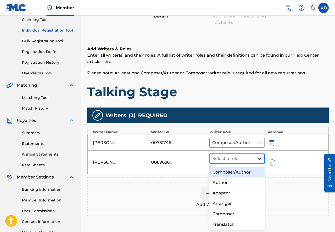
click at [259, 158] on icon at bounding box center [259, 158] width 5 height 5
click at [250, 171] on div "Composer/Author" at bounding box center [237, 172] width 56 height 10
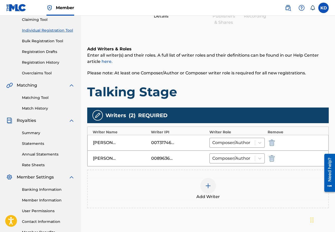
click at [210, 185] on img at bounding box center [208, 186] width 6 height 6
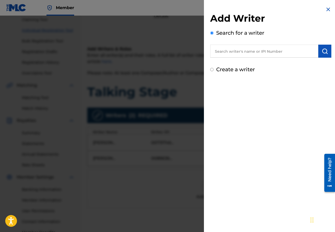
click at [254, 49] on input "text" at bounding box center [264, 51] width 108 height 13
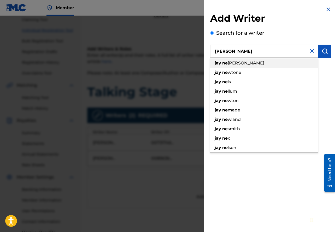
click at [244, 67] on div "[PERSON_NAME] ne [PERSON_NAME]" at bounding box center [264, 62] width 108 height 9
type input "[PERSON_NAME]"
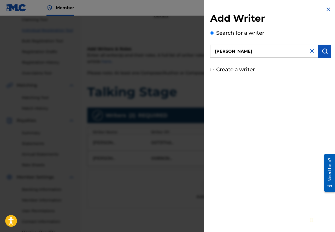
click at [325, 50] on img "submit" at bounding box center [324, 51] width 6 height 6
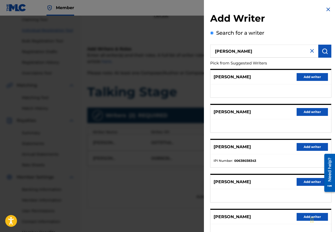
click at [302, 143] on button "Add writer" at bounding box center [311, 147] width 31 height 8
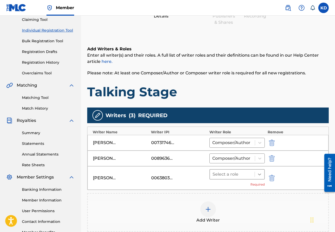
click at [261, 175] on icon at bounding box center [259, 174] width 5 height 5
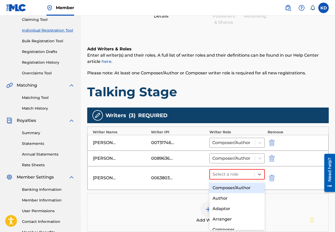
click at [248, 185] on div "Composer/Author" at bounding box center [237, 188] width 56 height 10
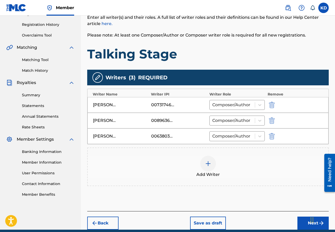
scroll to position [118, 0]
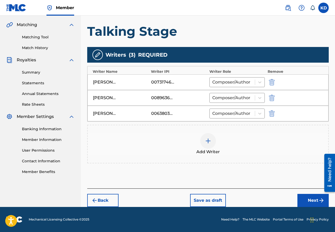
click at [308, 185] on button "Next" at bounding box center [312, 200] width 31 height 13
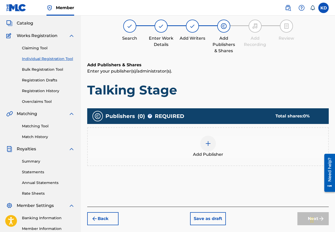
scroll to position [23, 0]
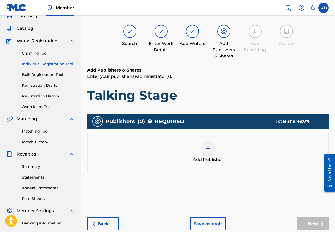
click at [208, 146] on img at bounding box center [208, 148] width 6 height 6
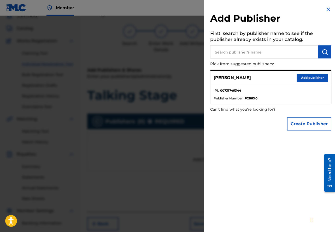
click at [313, 76] on button "Add publisher" at bounding box center [311, 78] width 31 height 8
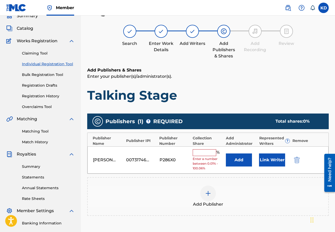
click at [197, 153] on input "text" at bounding box center [203, 152] width 23 height 7
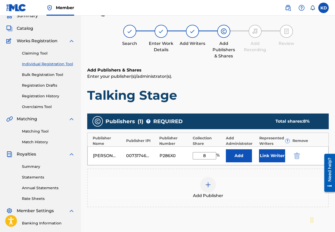
type input "8"
click at [268, 156] on button "Link Writer" at bounding box center [272, 155] width 26 height 13
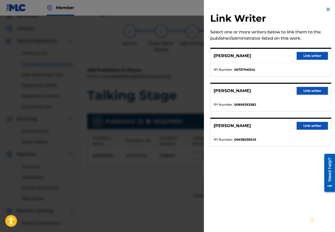
drag, startPoint x: 310, startPoint y: 56, endPoint x: 319, endPoint y: 60, distance: 9.6
click at [310, 56] on button "Link writer" at bounding box center [311, 56] width 31 height 8
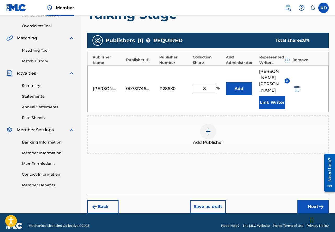
click at [313, 185] on button "Next" at bounding box center [312, 206] width 31 height 13
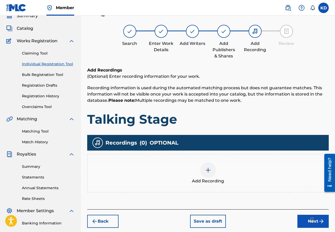
click at [306, 185] on button "Next" at bounding box center [312, 221] width 31 height 13
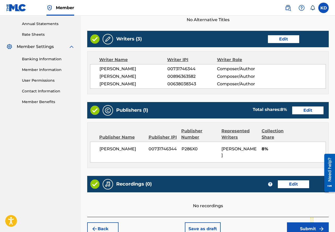
scroll to position [187, 0]
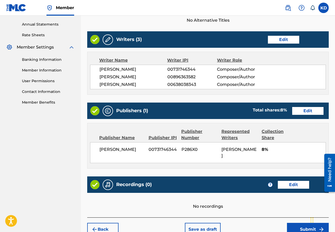
click at [295, 185] on button "Submit" at bounding box center [308, 229] width 42 height 13
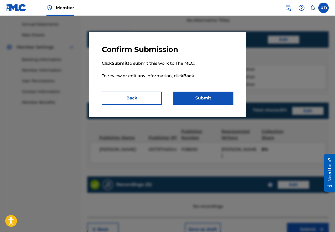
click at [204, 94] on button "Submit" at bounding box center [203, 98] width 60 height 13
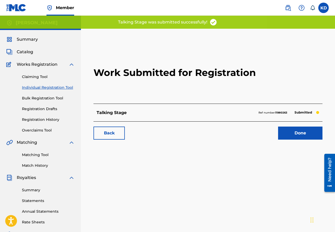
click at [308, 136] on link "Done" at bounding box center [300, 132] width 44 height 13
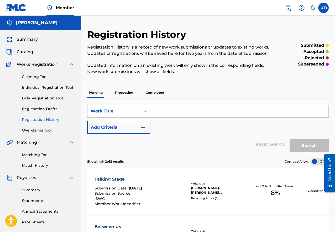
click at [60, 88] on link "Individual Registration Tool" at bounding box center [48, 87] width 53 height 5
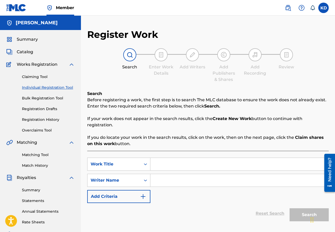
click at [171, 164] on input "Search Form" at bounding box center [239, 164] width 178 height 13
type input "Apartment"
click at [160, 180] on input "Search Form" at bounding box center [239, 180] width 178 height 13
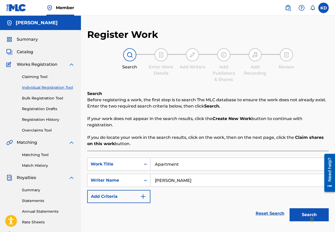
type input "[PERSON_NAME]"
click at [293, 185] on button "Search" at bounding box center [308, 214] width 39 height 13
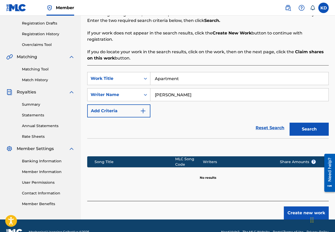
scroll to position [86, 0]
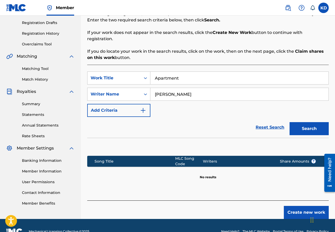
click at [293, 185] on button "Create new work" at bounding box center [305, 212] width 45 height 13
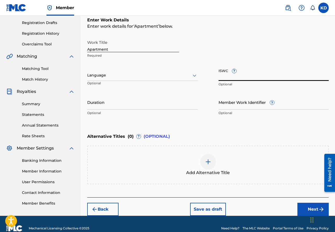
click at [238, 78] on input "ISWC ?" at bounding box center [273, 73] width 110 height 15
paste input "T-331.666.834-1"
type input "T-331.666.834-1"
click at [305, 185] on button "Next" at bounding box center [312, 209] width 31 height 13
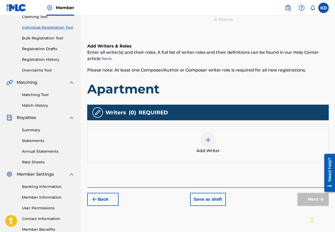
scroll to position [23, 0]
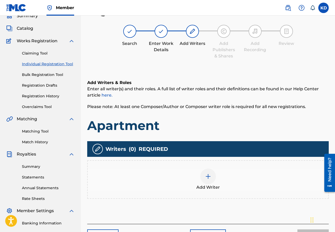
click at [208, 175] on img at bounding box center [208, 176] width 6 height 6
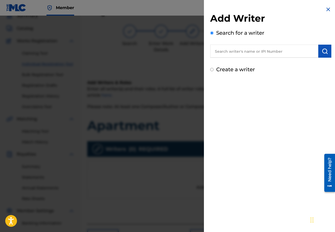
click at [235, 53] on input "text" at bounding box center [264, 51] width 108 height 13
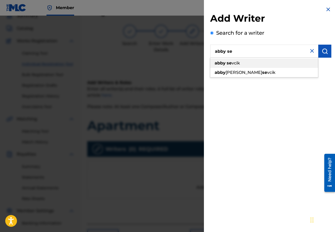
click at [242, 62] on div "abby se vcik" at bounding box center [264, 62] width 108 height 9
type input "[PERSON_NAME]"
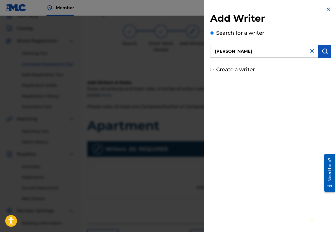
drag, startPoint x: 323, startPoint y: 52, endPoint x: 305, endPoint y: 59, distance: 18.7
click at [323, 52] on img "submit" at bounding box center [324, 51] width 6 height 6
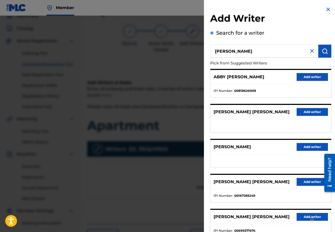
click at [308, 75] on button "Add writer" at bounding box center [311, 77] width 31 height 8
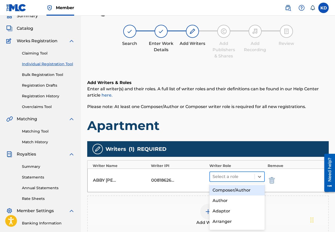
click at [243, 177] on div at bounding box center [232, 176] width 40 height 7
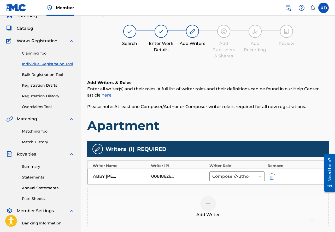
click at [205, 185] on img at bounding box center [208, 204] width 6 height 6
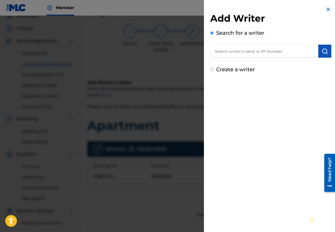
click at [227, 51] on input "text" at bounding box center [264, 51] width 108 height 13
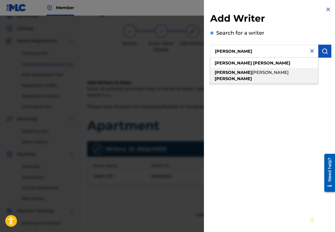
click at [252, 71] on span "[PERSON_NAME]" at bounding box center [270, 72] width 37 height 5
type input "[PERSON_NAME]"
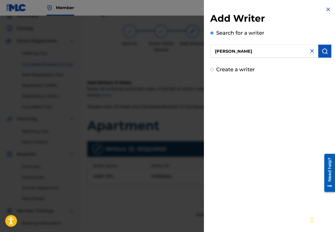
drag, startPoint x: 319, startPoint y: 52, endPoint x: 293, endPoint y: 67, distance: 29.9
click at [319, 52] on button "submit" at bounding box center [324, 51] width 13 height 13
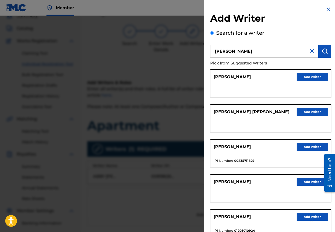
drag, startPoint x: 311, startPoint y: 147, endPoint x: 294, endPoint y: 154, distance: 18.1
click at [311, 147] on button "Add writer" at bounding box center [311, 147] width 31 height 8
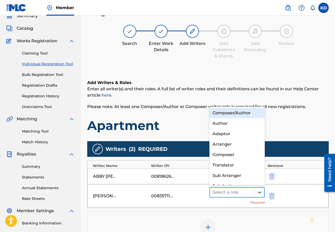
click at [261, 185] on icon at bounding box center [259, 192] width 5 height 5
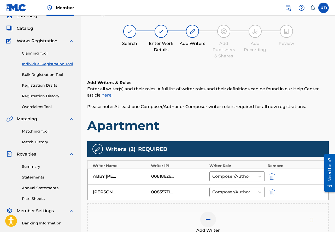
click at [209, 185] on img at bounding box center [208, 219] width 6 height 6
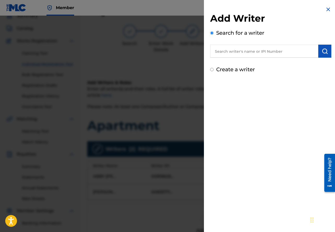
click at [233, 53] on input "text" at bounding box center [264, 51] width 108 height 13
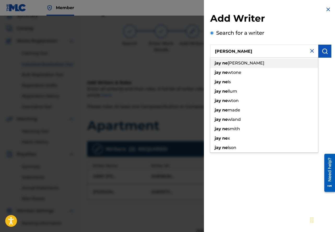
drag, startPoint x: 239, startPoint y: 64, endPoint x: 240, endPoint y: 62, distance: 2.9
click at [239, 64] on span "[PERSON_NAME]" at bounding box center [245, 62] width 37 height 5
type input "[PERSON_NAME]"
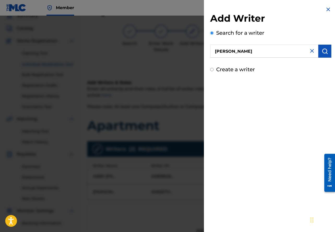
click at [321, 49] on img "submit" at bounding box center [324, 51] width 6 height 6
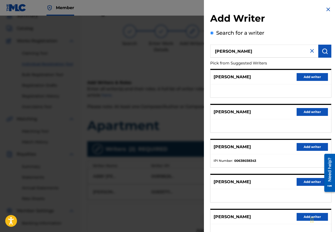
click at [302, 146] on button "Add writer" at bounding box center [311, 147] width 31 height 8
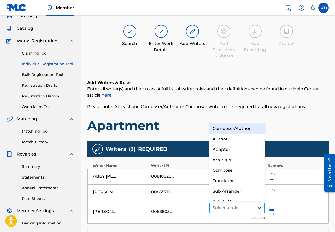
click at [260, 185] on icon at bounding box center [259, 207] width 5 height 5
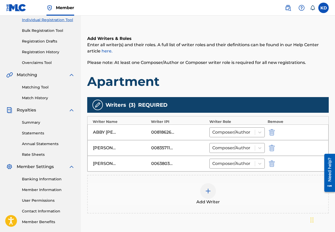
scroll to position [83, 0]
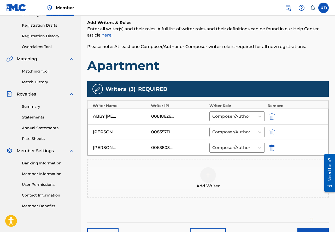
click at [208, 177] on img at bounding box center [208, 175] width 6 height 6
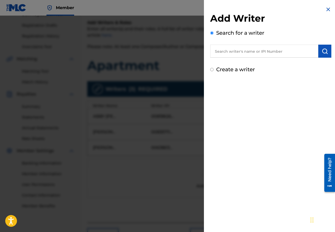
click at [243, 51] on input "text" at bounding box center [264, 51] width 108 height 13
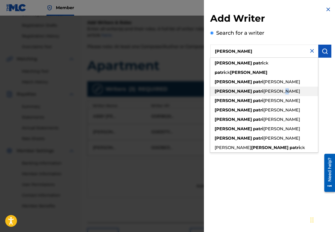
click at [263, 90] on span "[PERSON_NAME]" at bounding box center [281, 91] width 37 height 5
type input "[PERSON_NAME]"
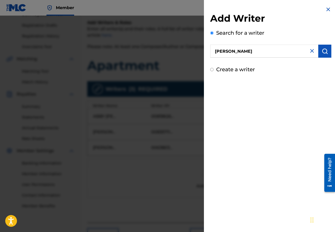
click at [321, 48] on img "submit" at bounding box center [324, 51] width 6 height 6
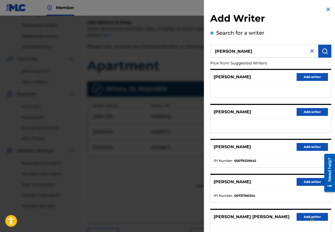
click at [306, 180] on button "Add writer" at bounding box center [311, 182] width 31 height 8
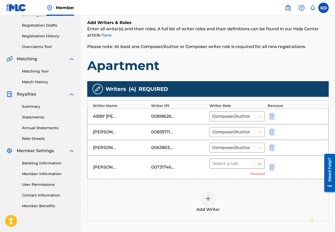
click at [259, 162] on icon at bounding box center [259, 163] width 5 height 5
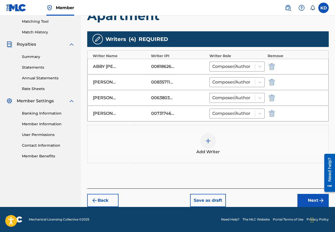
click at [305, 185] on button "Next" at bounding box center [312, 200] width 31 height 13
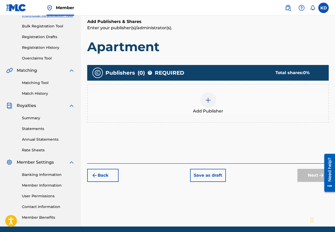
scroll to position [23, 0]
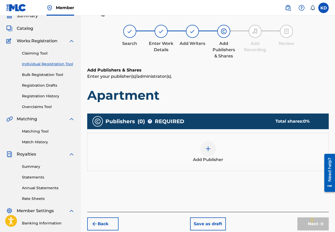
click at [211, 144] on div at bounding box center [208, 149] width 16 height 16
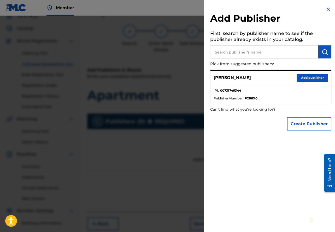
click at [310, 81] on button "Add publisher" at bounding box center [311, 78] width 31 height 8
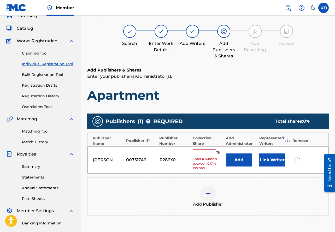
click at [198, 151] on input "text" at bounding box center [203, 152] width 23 height 7
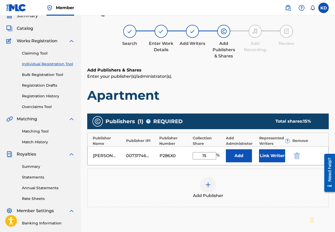
type input "15"
click at [273, 153] on button "Link Writer" at bounding box center [272, 155] width 26 height 13
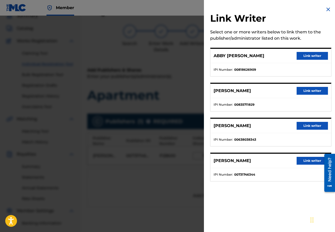
click at [312, 161] on button "Link writer" at bounding box center [311, 161] width 31 height 8
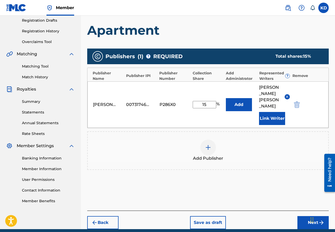
drag, startPoint x: 335, startPoint y: 127, endPoint x: 11, endPoint y: 23, distance: 340.1
click at [302, 185] on button "Next" at bounding box center [312, 222] width 31 height 13
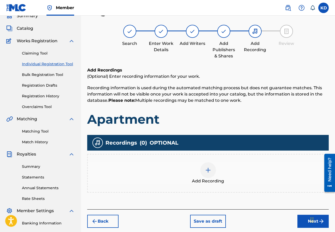
click at [303, 185] on button "Next" at bounding box center [312, 221] width 31 height 13
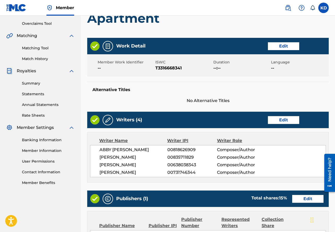
scroll to position [223, 0]
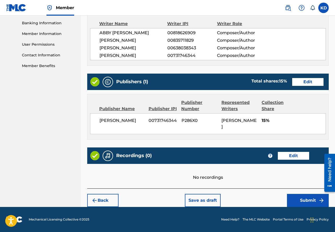
click at [300, 185] on button "Submit" at bounding box center [308, 200] width 42 height 13
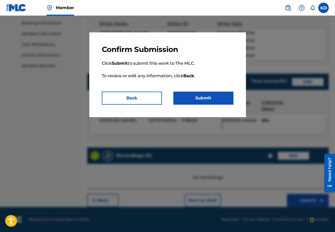
click at [205, 93] on button "Submit" at bounding box center [203, 98] width 60 height 13
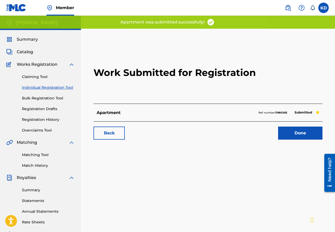
click at [50, 119] on link "Registration History" at bounding box center [48, 119] width 53 height 5
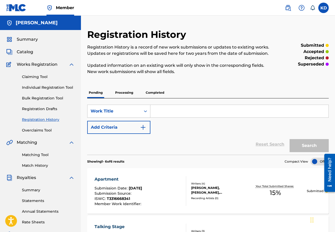
click at [37, 165] on link "Match History" at bounding box center [48, 165] width 53 height 5
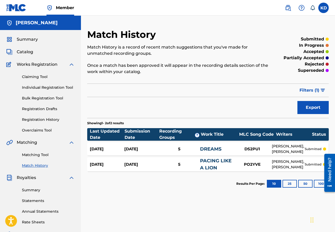
click at [35, 75] on link "Claiming Tool" at bounding box center [48, 76] width 53 height 5
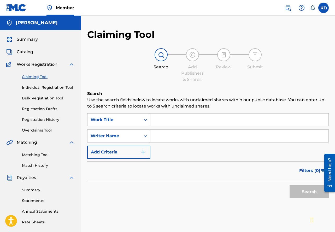
click at [163, 121] on input "Search Form" at bounding box center [239, 119] width 178 height 13
click at [145, 122] on div "Search Form" at bounding box center [145, 119] width 9 height 9
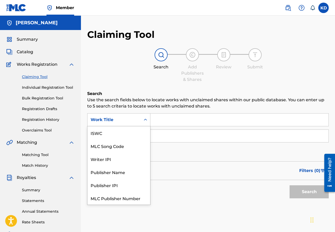
scroll to position [13, 0]
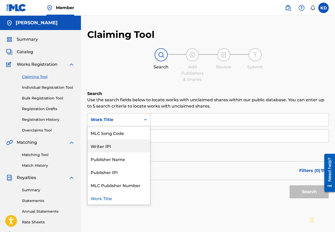
click at [132, 149] on div "Writer IPI" at bounding box center [118, 145] width 63 height 13
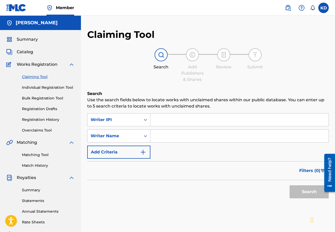
click at [160, 120] on input "Search Form" at bounding box center [239, 119] width 178 height 13
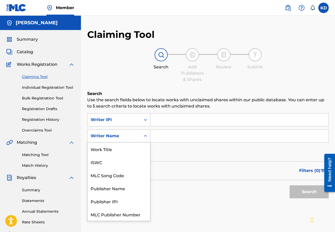
click at [149, 133] on div "Search Form" at bounding box center [145, 135] width 9 height 9
click at [159, 137] on input "Search Form" at bounding box center [239, 136] width 178 height 13
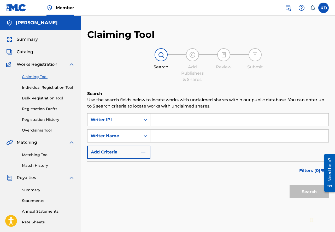
type input "[PERSON_NAME]"
click at [166, 119] on input "Search Form" at bounding box center [239, 119] width 178 height 13
click at [242, 137] on input "[PERSON_NAME]" at bounding box center [239, 136] width 178 height 13
click at [214, 137] on input "[PERSON_NAME]" at bounding box center [239, 136] width 178 height 13
drag, startPoint x: 199, startPoint y: 137, endPoint x: 139, endPoint y: 131, distance: 60.3
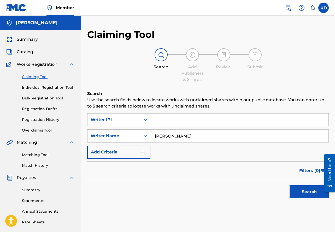
click at [139, 130] on div "SearchWithCriteriaf0cbd897-eac1-4fcf-87eb-cbb86e86bc42 Writer Name [PERSON_NAME]" at bounding box center [207, 135] width 241 height 13
click at [158, 136] on input "Search Form" at bounding box center [239, 136] width 178 height 13
type input "00731746344"
drag, startPoint x: 187, startPoint y: 137, endPoint x: 153, endPoint y: 137, distance: 33.6
click at [153, 137] on input "00731746344" at bounding box center [239, 136] width 178 height 13
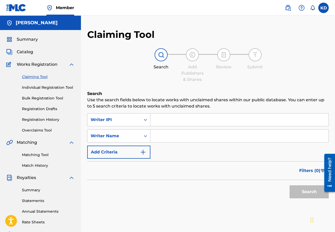
click at [155, 122] on input "Search Form" at bounding box center [239, 119] width 178 height 13
paste input "00731746344"
type input "00731746344"
click at [159, 139] on input "Search Form" at bounding box center [239, 136] width 178 height 13
type input "[PERSON_NAME]"
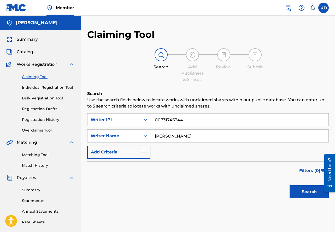
click at [301, 185] on button "Search" at bounding box center [308, 191] width 39 height 13
click at [303, 185] on button "Search" at bounding box center [308, 191] width 39 height 13
click at [42, 164] on link "Match History" at bounding box center [48, 165] width 53 height 5
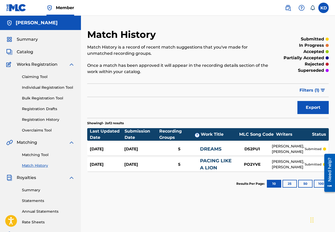
click at [23, 51] on span "Catalog" at bounding box center [25, 52] width 16 height 6
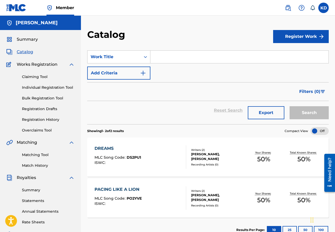
click at [292, 36] on button "Register Work" at bounding box center [301, 36] width 56 height 13
click at [247, 30] on div "Catalog" at bounding box center [180, 36] width 186 height 15
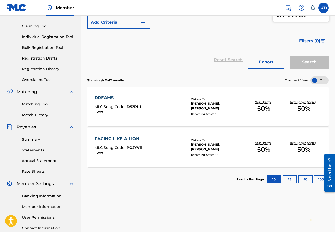
scroll to position [58, 0]
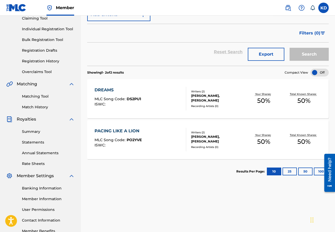
click at [248, 86] on div "DREAMS MLC Song Code : DS2PU1 ISWC : Writers ( 2 ) [PERSON_NAME], [PERSON_NAME]…" at bounding box center [207, 98] width 241 height 39
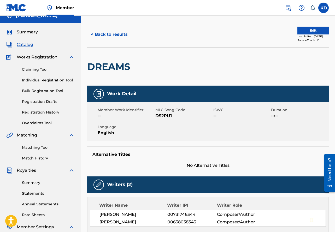
scroll to position [7, 0]
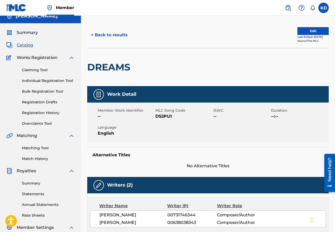
click at [48, 113] on link "Registration History" at bounding box center [48, 112] width 53 height 5
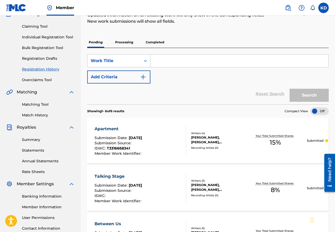
scroll to position [51, 0]
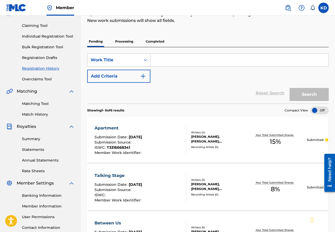
click at [42, 113] on link "Match History" at bounding box center [48, 114] width 53 height 5
